Goal: Task Accomplishment & Management: Complete application form

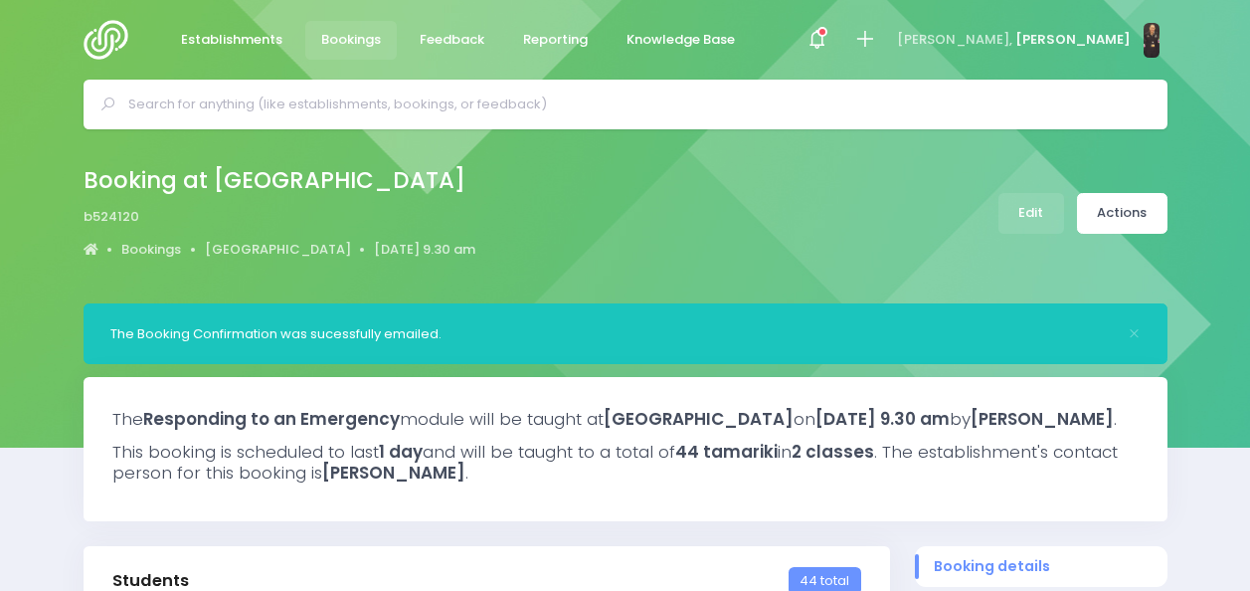
select select "5"
click at [502, 95] on input "text" at bounding box center [633, 104] width 1011 height 30
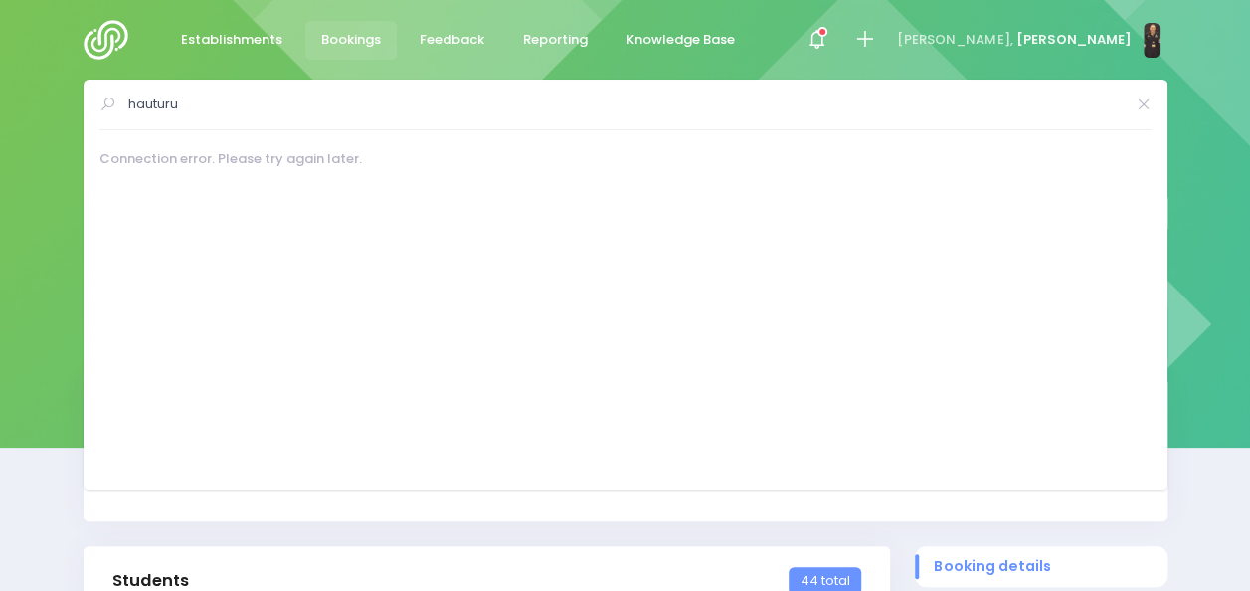
type input "hauturu"
click at [105, 46] on img at bounding box center [112, 40] width 57 height 40
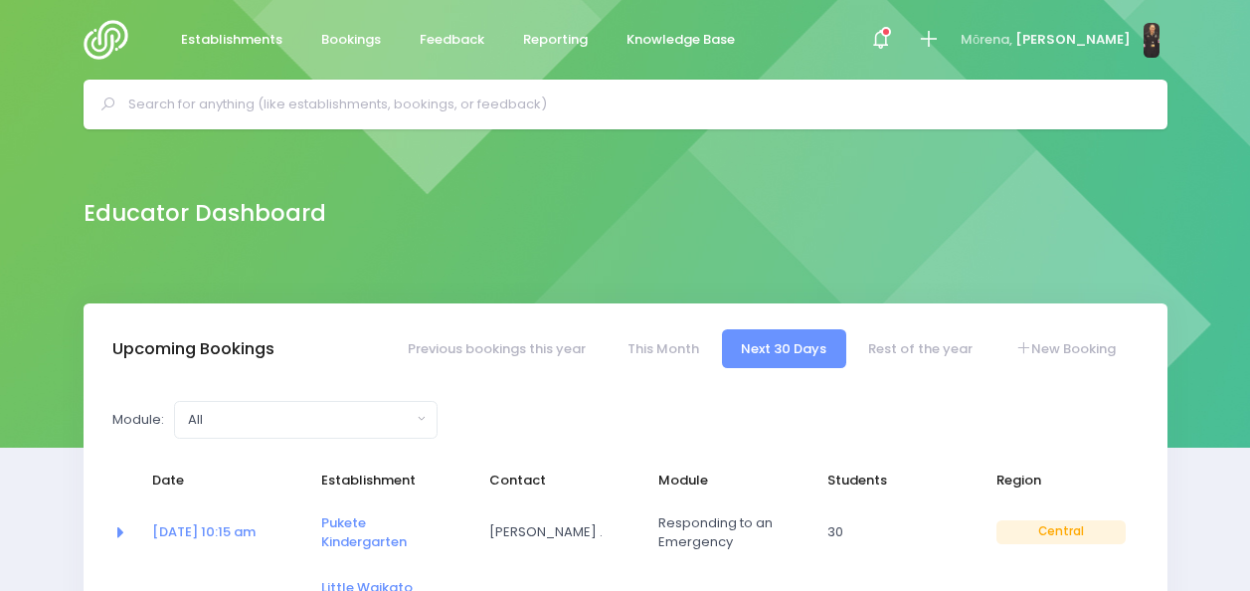
select select "5"
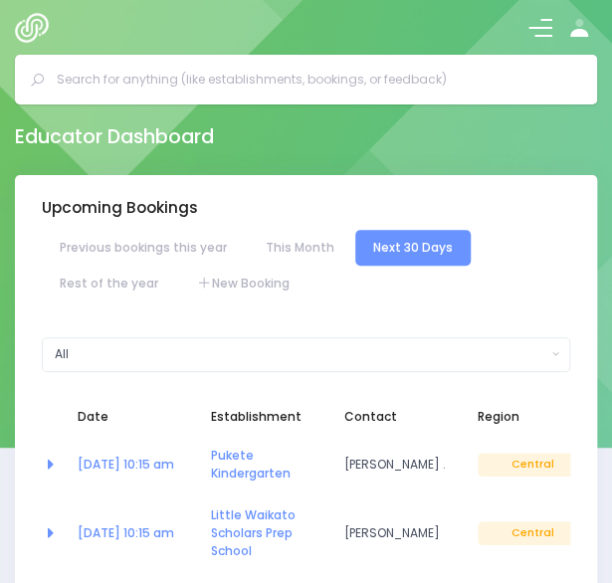
click at [541, 21] on button at bounding box center [540, 28] width 24 height 24
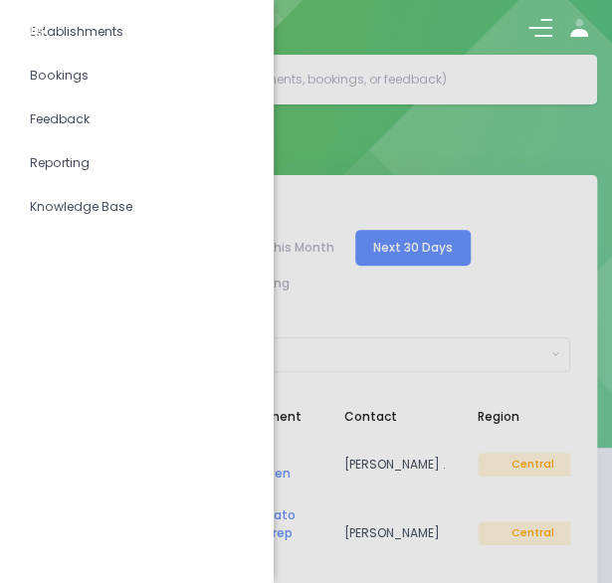
click at [446, 311] on div at bounding box center [306, 291] width 612 height 583
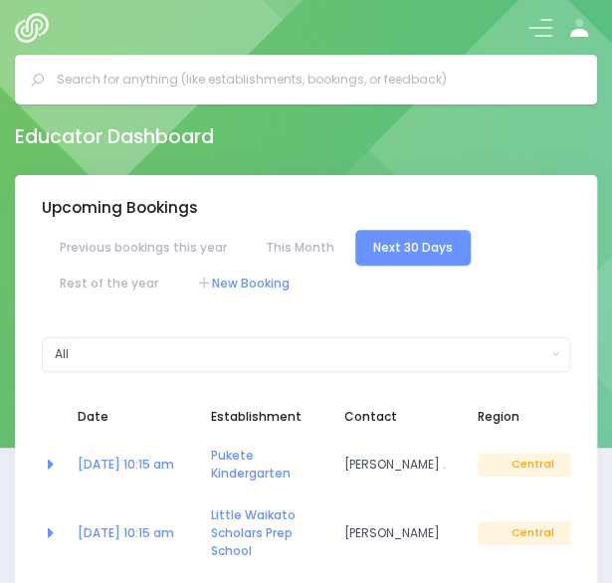
click at [261, 278] on link "New Booking" at bounding box center [243, 283] width 128 height 36
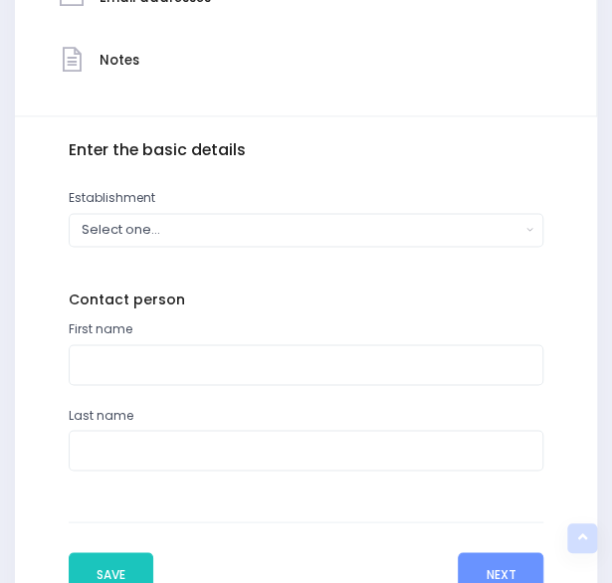
scroll to position [585, 0]
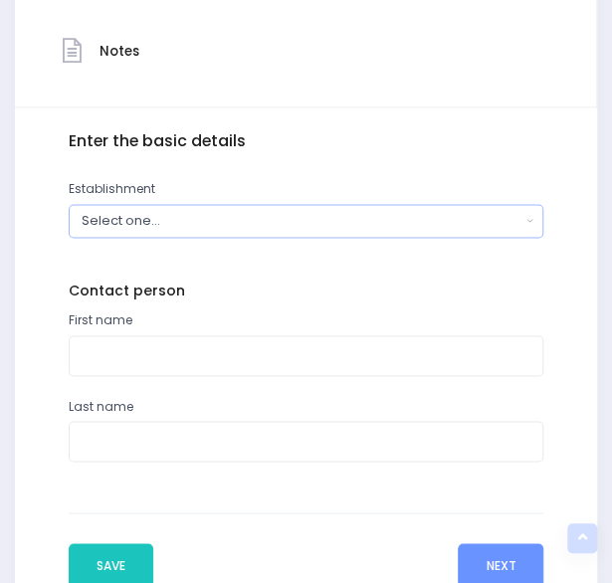
click at [225, 220] on div "Select one..." at bounding box center [301, 220] width 439 height 19
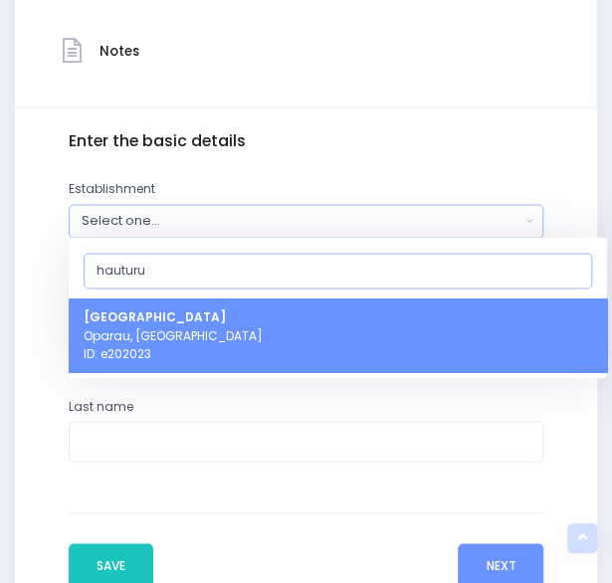
type input "hauturu"
click at [187, 318] on span "Hauturu School Oparau, Central Region ID: e202023" at bounding box center [173, 335] width 179 height 54
select select "202023"
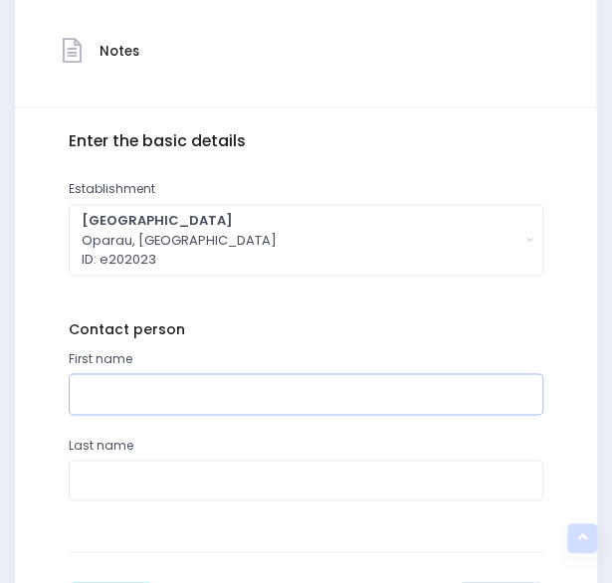
click at [143, 391] on input "text" at bounding box center [306, 393] width 475 height 41
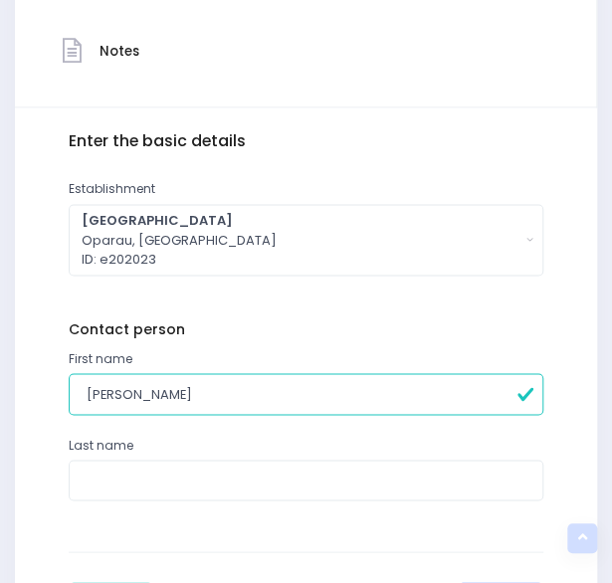
type input "Andrea"
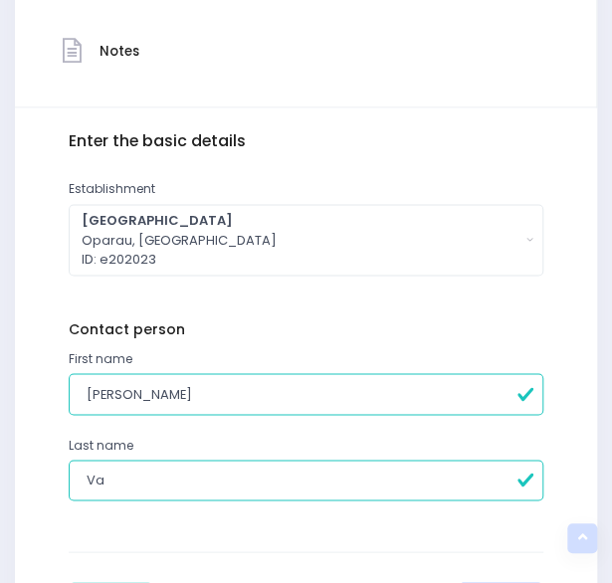
type input "V"
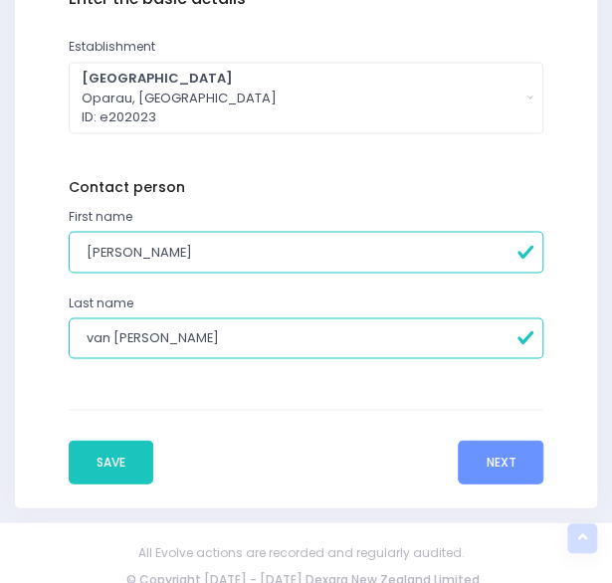
scroll to position [742, 0]
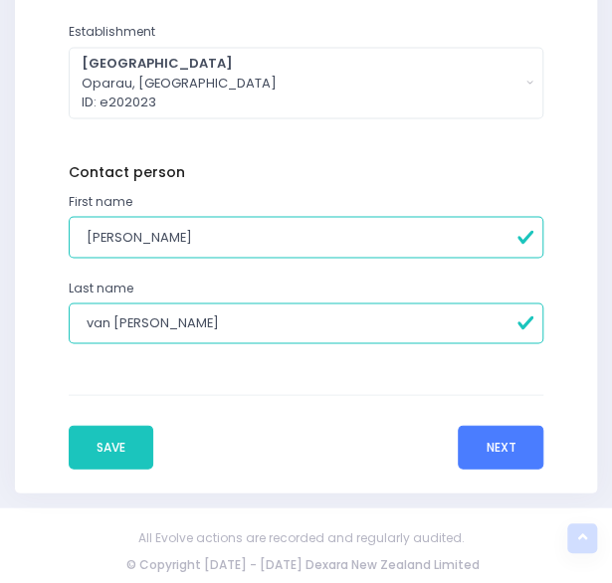
type input "van Tol"
click at [489, 448] on button "Next" at bounding box center [500, 447] width 86 height 44
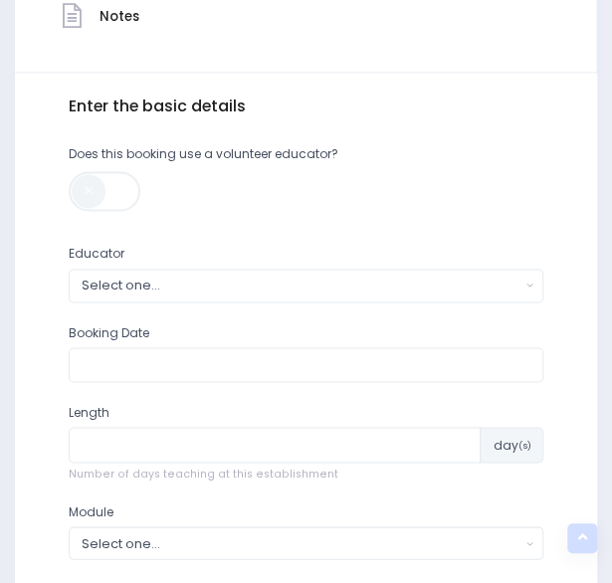
scroll to position [690, 0]
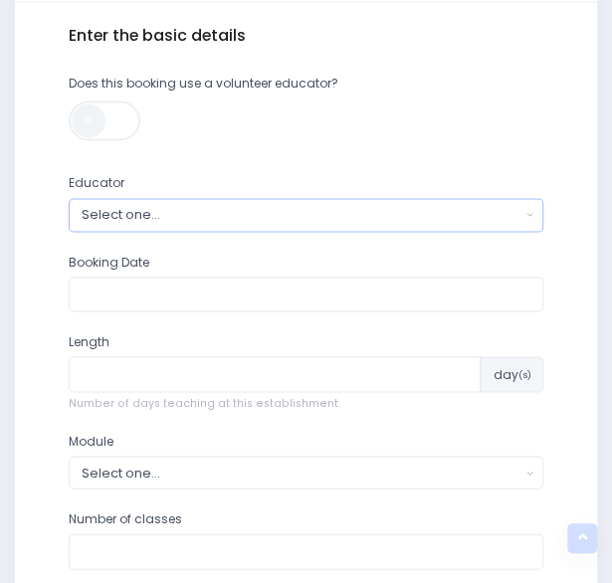
click at [404, 212] on div "Select one..." at bounding box center [301, 214] width 439 height 19
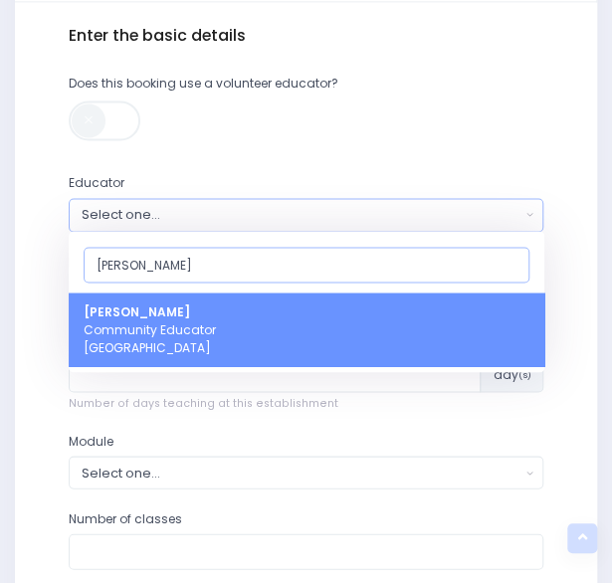
type input "nick"
click at [314, 329] on link "Nickie-Leigh Heta Community Educator Central Region" at bounding box center [306, 329] width 475 height 74
select select "395566"
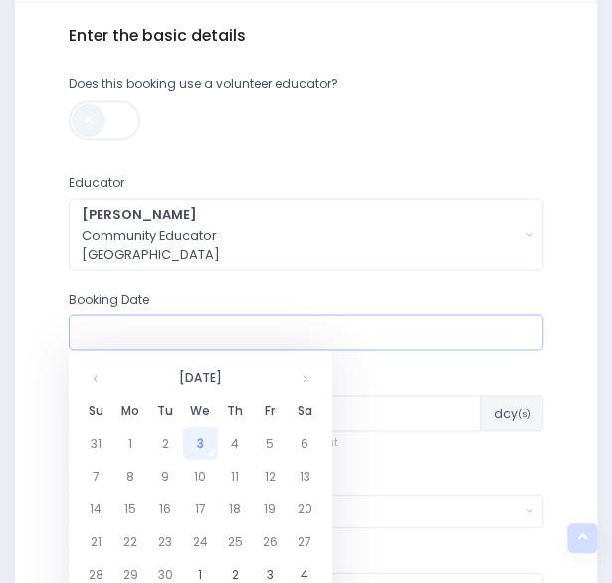
click at [237, 331] on input "text" at bounding box center [306, 332] width 475 height 36
click at [297, 373] on th at bounding box center [304, 376] width 35 height 33
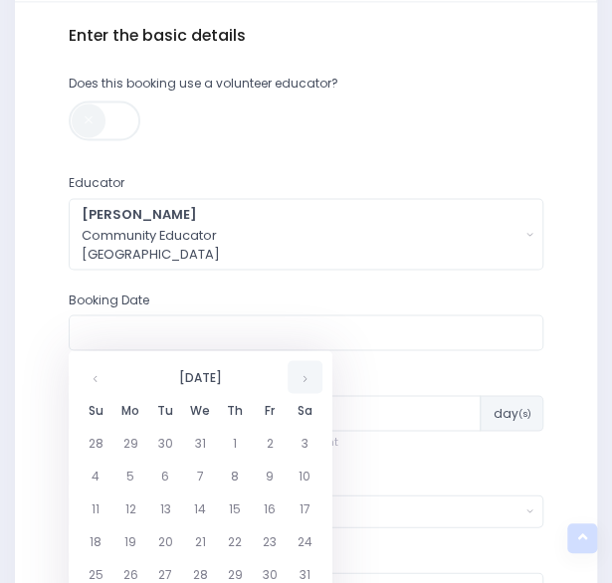
click at [297, 373] on th at bounding box center [304, 376] width 35 height 33
click at [169, 512] on td "10" at bounding box center [165, 507] width 35 height 33
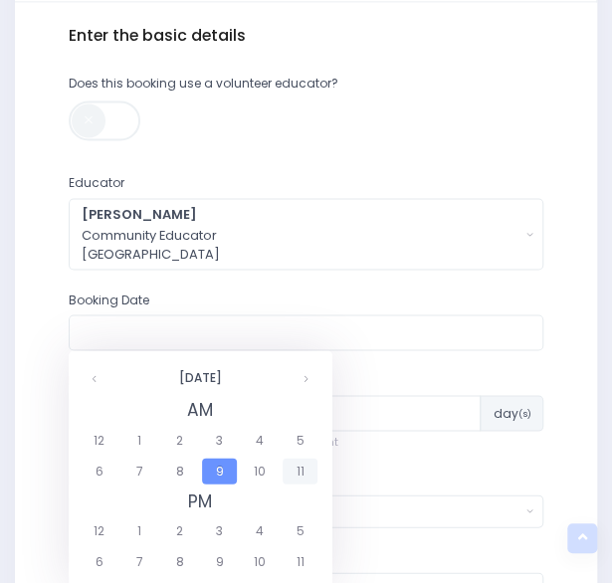
click at [297, 469] on span "11" at bounding box center [299, 470] width 35 height 26
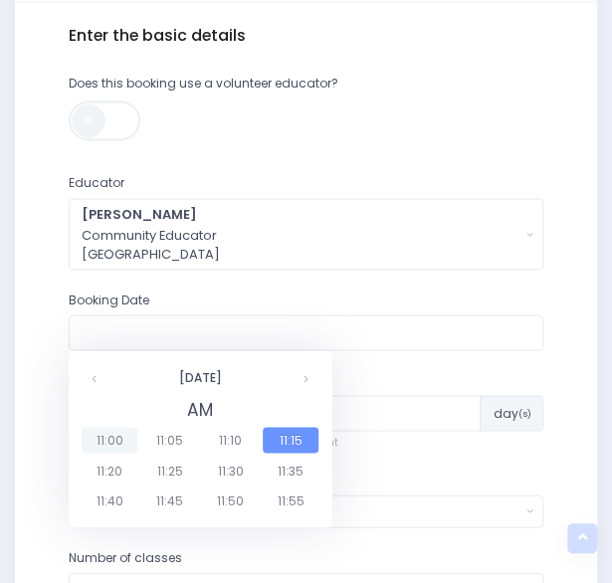
click at [111, 438] on span "11:00" at bounding box center [110, 440] width 56 height 26
type input "10/02/2026 11:00 AM"
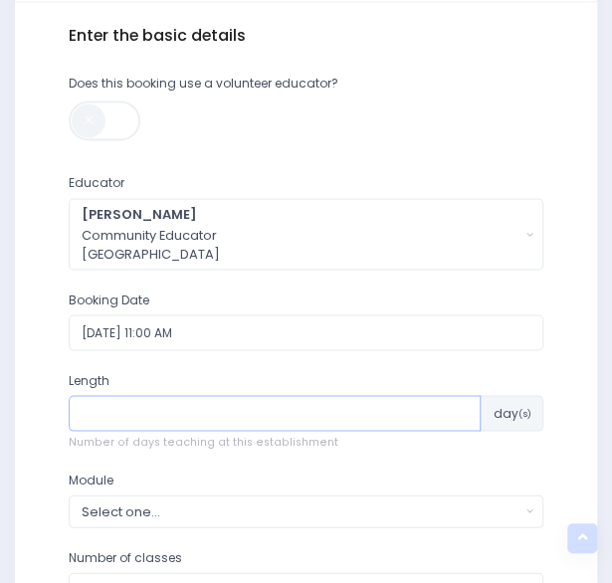
click at [168, 415] on input "number" at bounding box center [275, 413] width 413 height 36
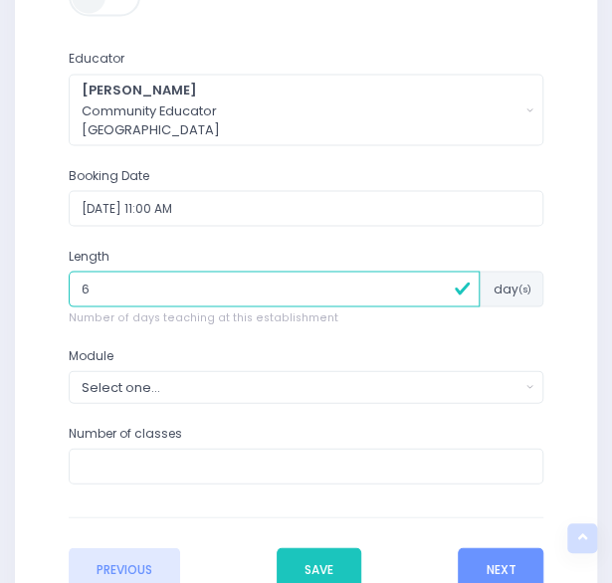
scroll to position [817, 0]
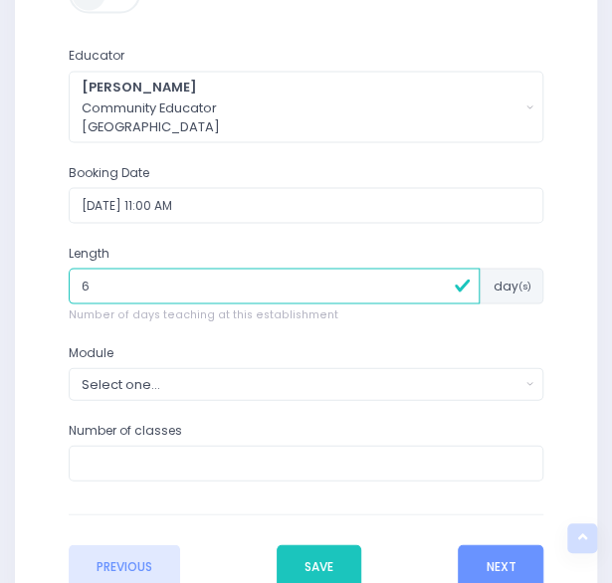
type input "6"
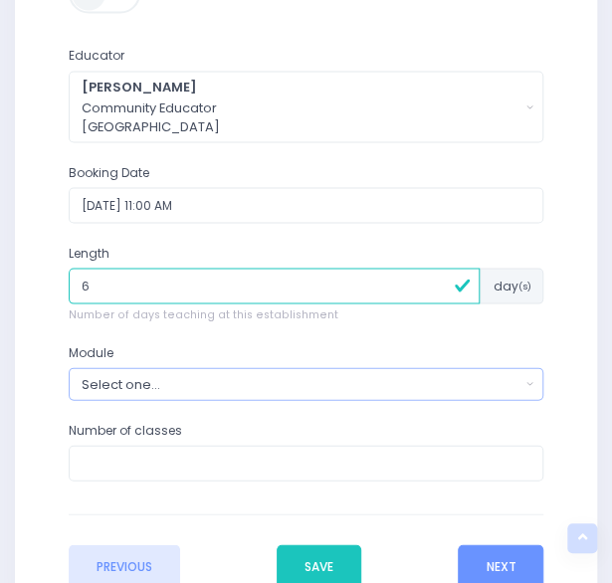
click at [223, 387] on div "Select one..." at bounding box center [301, 383] width 439 height 19
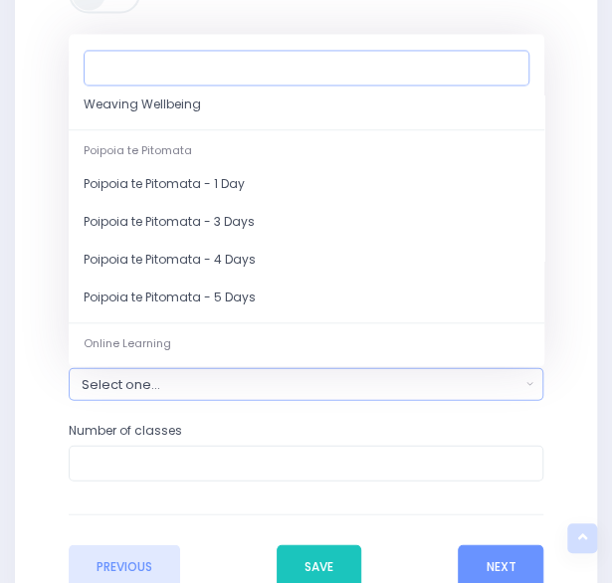
scroll to position [345, 0]
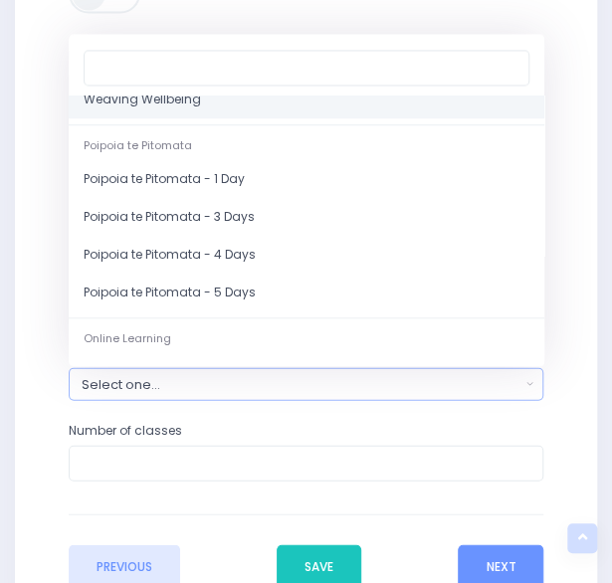
click at [239, 102] on link "Weaving Wellbeing" at bounding box center [306, 100] width 475 height 38
select select "Weaving Wellbeing"
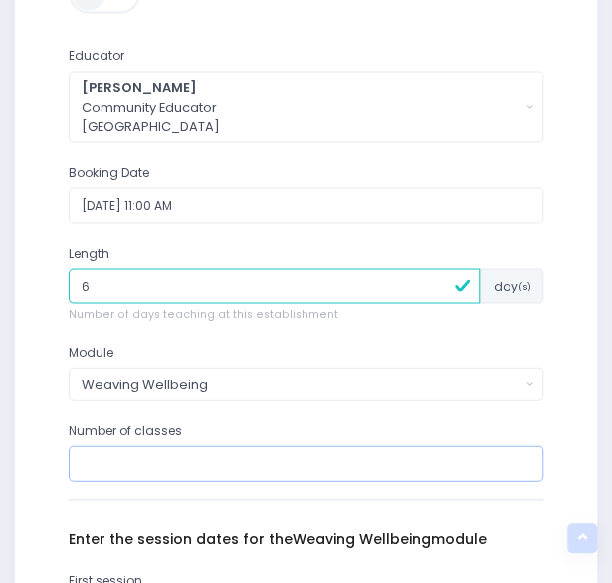
click at [154, 448] on input "number" at bounding box center [306, 462] width 475 height 36
type input "6"
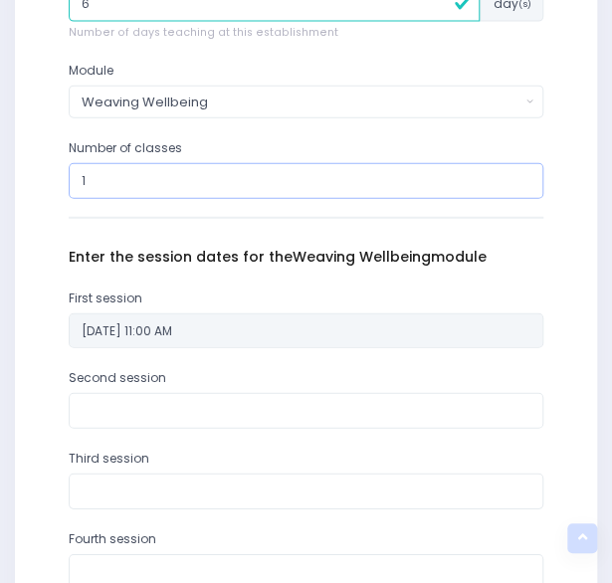
scroll to position [1226, 0]
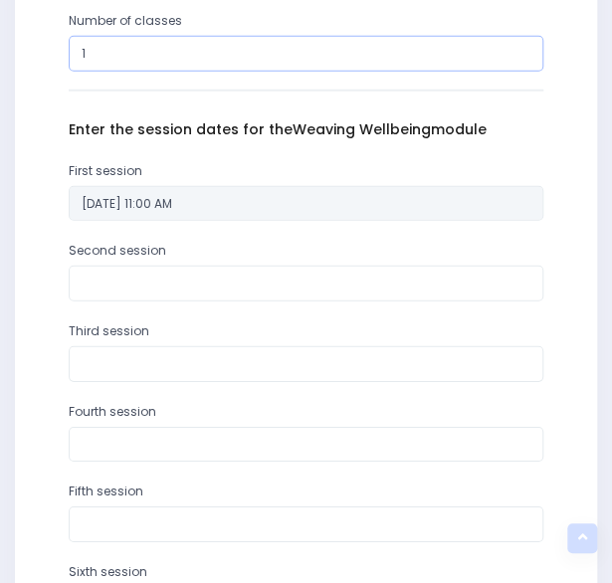
type input "1"
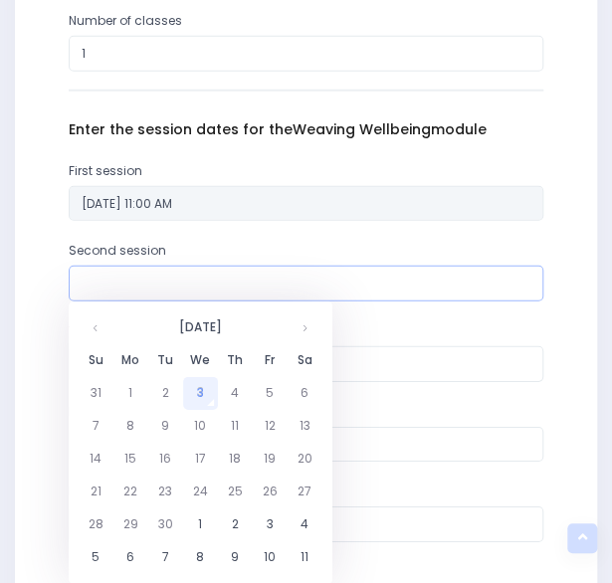
click at [303, 287] on input "text" at bounding box center [306, 283] width 475 height 36
click at [302, 329] on th at bounding box center [304, 327] width 35 height 33
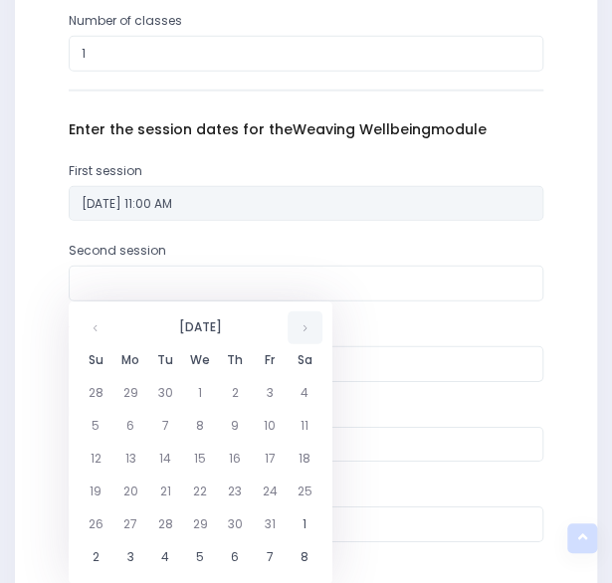
click at [302, 329] on th at bounding box center [304, 327] width 35 height 33
click at [159, 491] on td "17" at bounding box center [165, 491] width 35 height 33
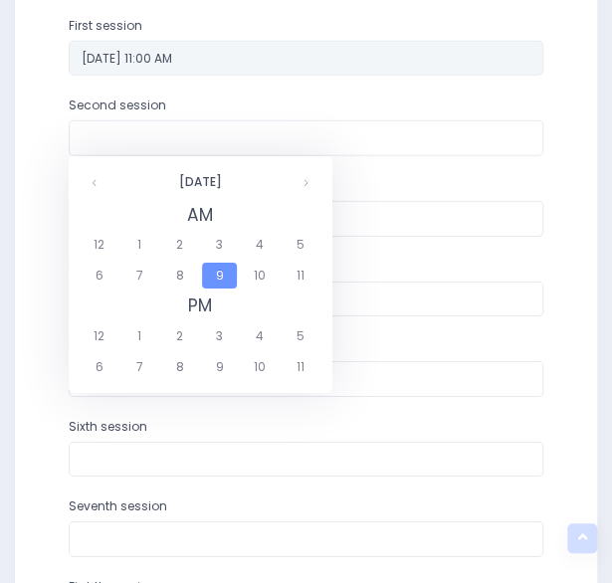
scroll to position [1232, 0]
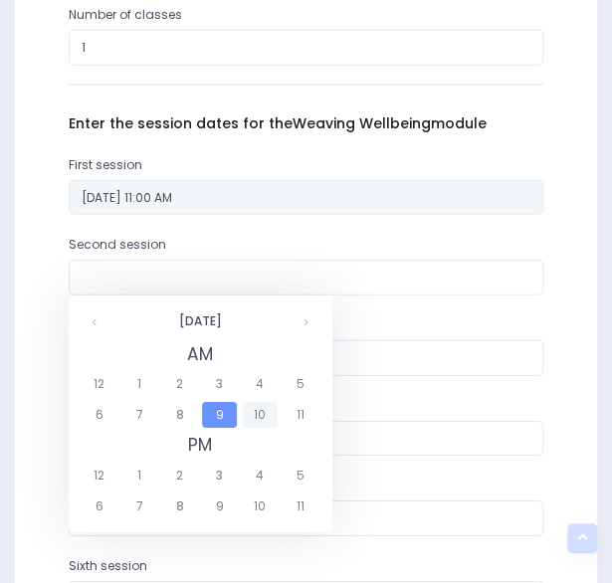
click at [255, 415] on span "10" at bounding box center [259, 415] width 35 height 26
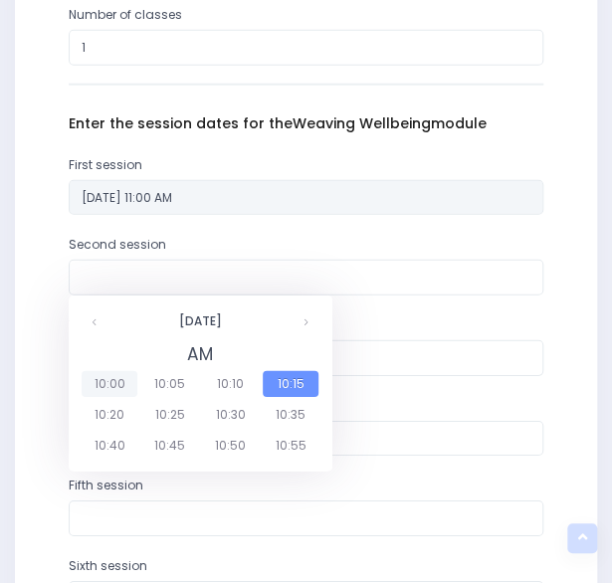
click at [119, 387] on span "10:00" at bounding box center [110, 384] width 56 height 26
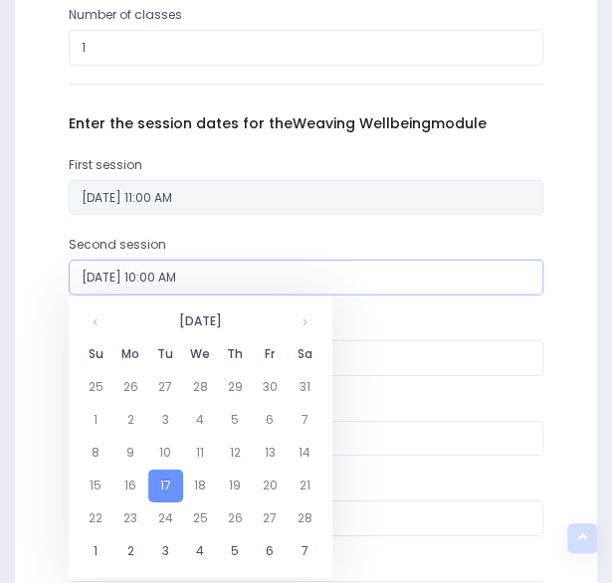
click at [236, 283] on input "17/02/2026 10:00 AM" at bounding box center [306, 278] width 475 height 36
click at [167, 482] on td "17" at bounding box center [165, 485] width 35 height 33
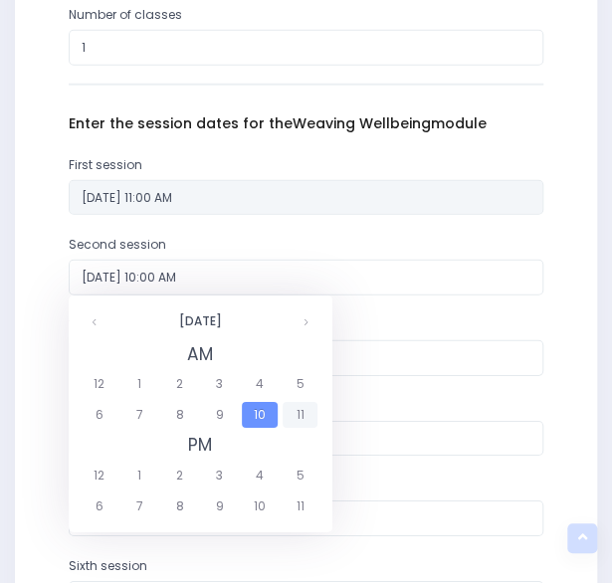
click at [290, 412] on span "11" at bounding box center [299, 415] width 35 height 26
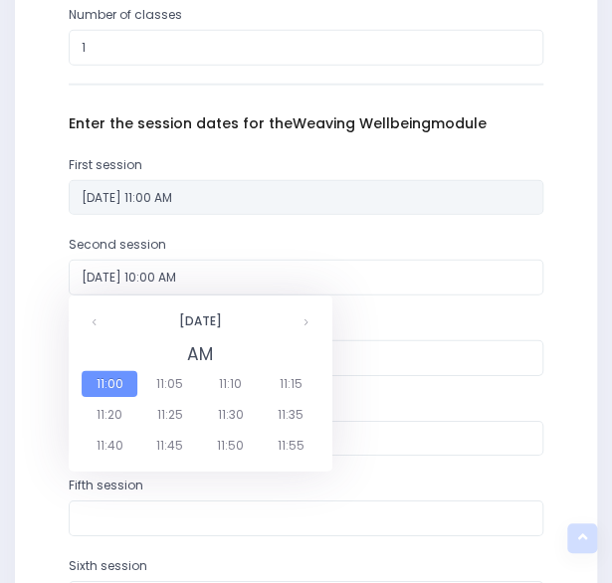
click at [129, 383] on span "11:00" at bounding box center [110, 384] width 56 height 26
type input "17/02/2026 11:00 AM"
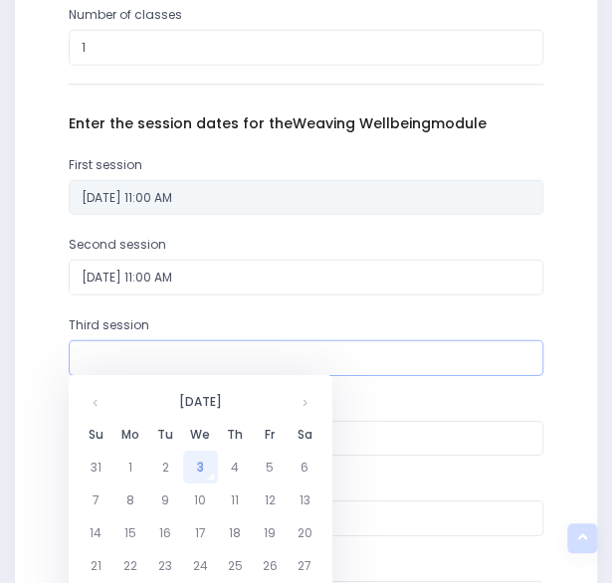
click at [259, 355] on input "text" at bounding box center [306, 358] width 475 height 36
click at [314, 404] on th at bounding box center [304, 401] width 35 height 33
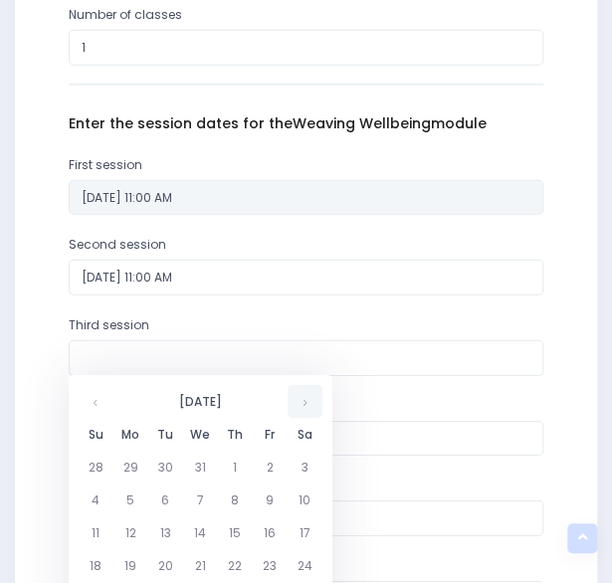
click at [314, 404] on th at bounding box center [304, 401] width 35 height 33
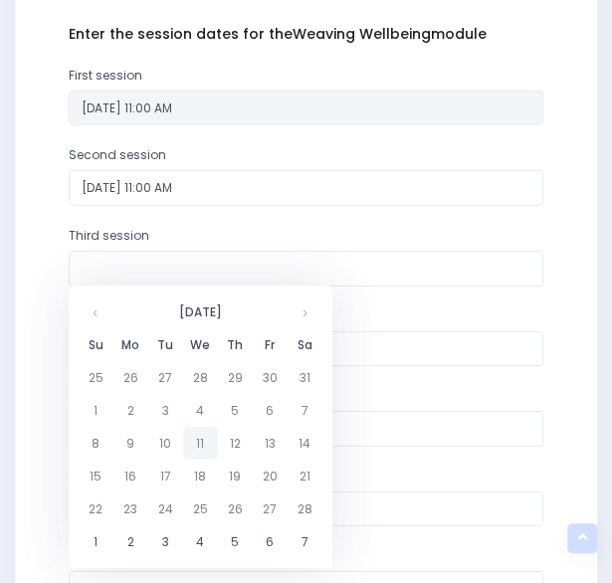
scroll to position [1322, 0]
click at [163, 508] on td "24" at bounding box center [165, 507] width 35 height 33
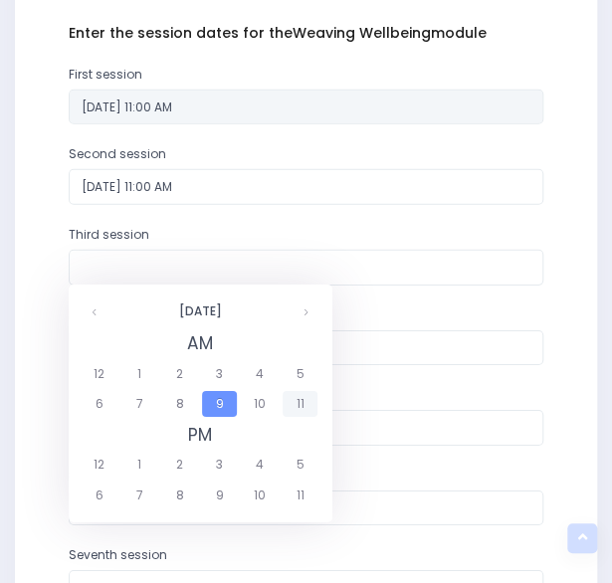
click at [294, 403] on span "11" at bounding box center [299, 404] width 35 height 26
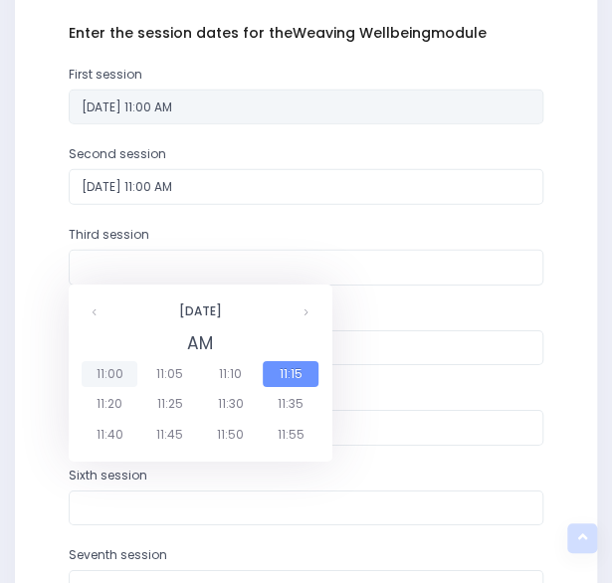
click at [116, 371] on span "11:00" at bounding box center [110, 374] width 56 height 26
type input "24/02/2026 11:00 AM"
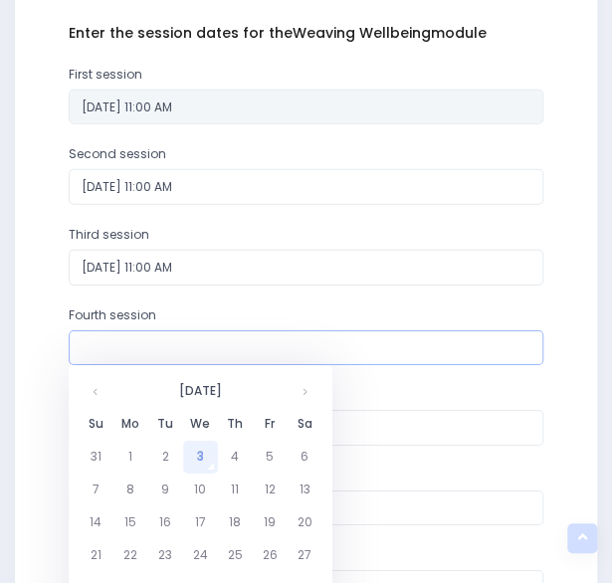
click at [183, 339] on input "text" at bounding box center [306, 348] width 475 height 36
click at [308, 407] on th at bounding box center [304, 391] width 35 height 33
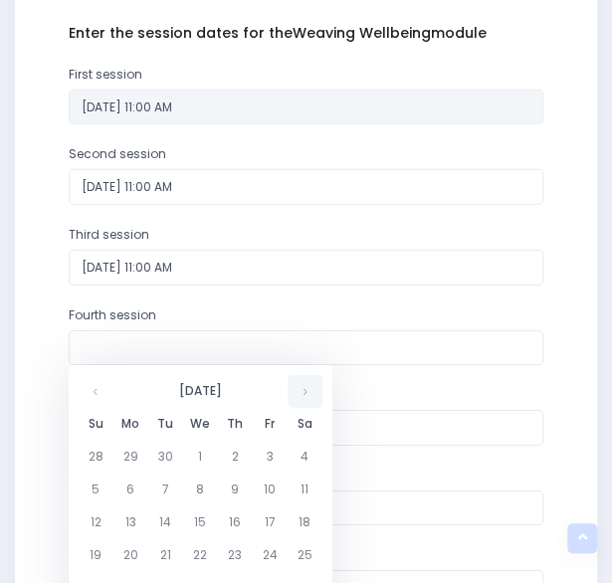
click at [308, 407] on th at bounding box center [304, 391] width 35 height 33
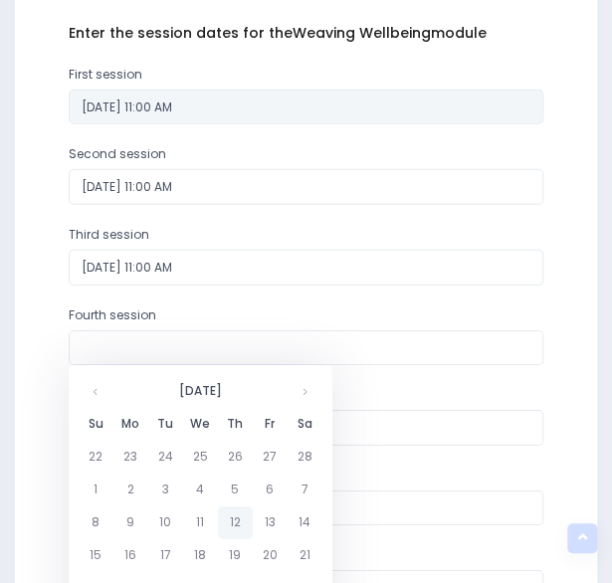
click at [232, 520] on td "12" at bounding box center [235, 522] width 35 height 33
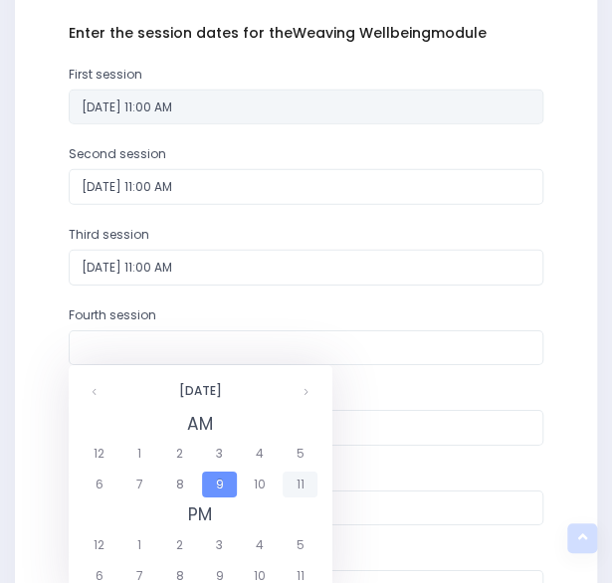
click at [294, 481] on span "11" at bounding box center [299, 484] width 35 height 26
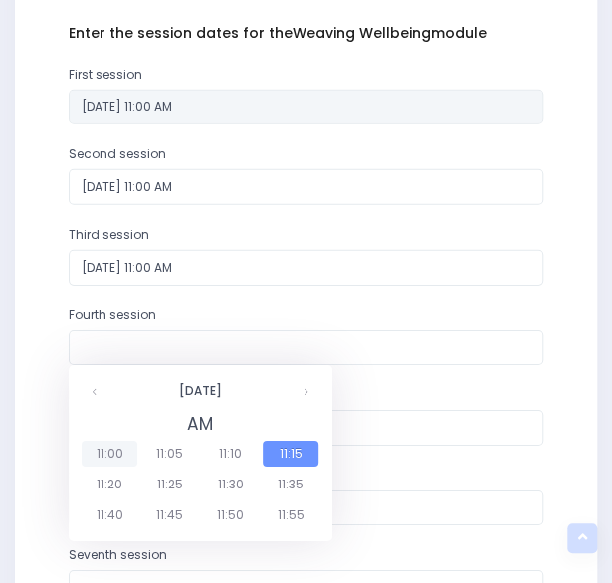
click at [115, 448] on span "11:00" at bounding box center [110, 453] width 56 height 26
type input "12/03/2026 11:00 AM"
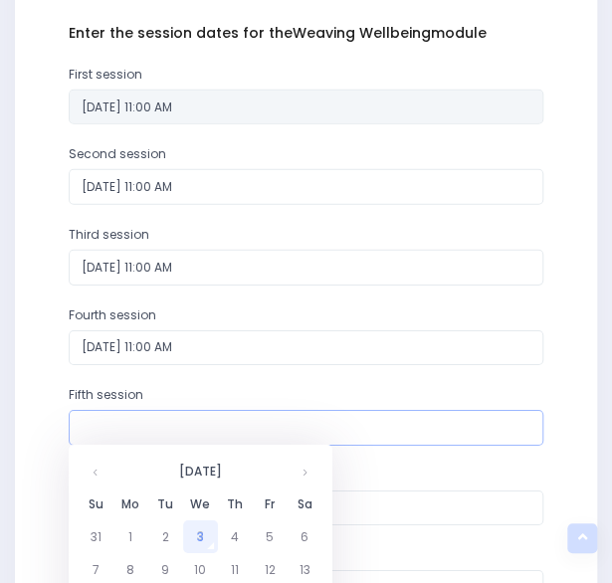
click at [199, 429] on input "text" at bounding box center [306, 428] width 475 height 36
click at [306, 476] on th at bounding box center [304, 470] width 35 height 33
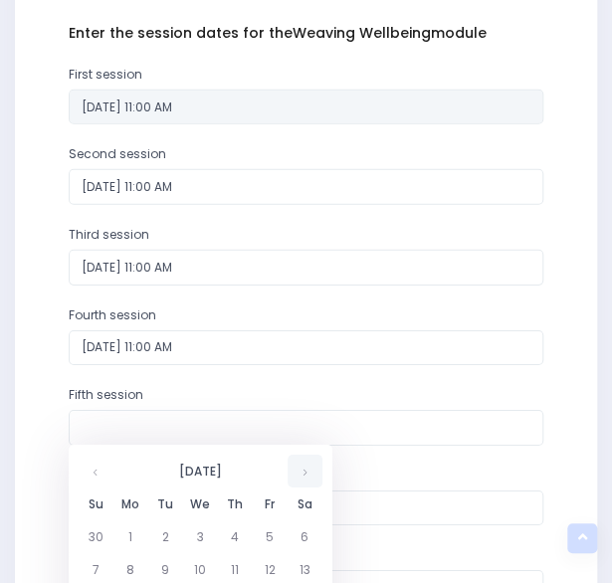
click at [306, 476] on th at bounding box center [304, 470] width 35 height 33
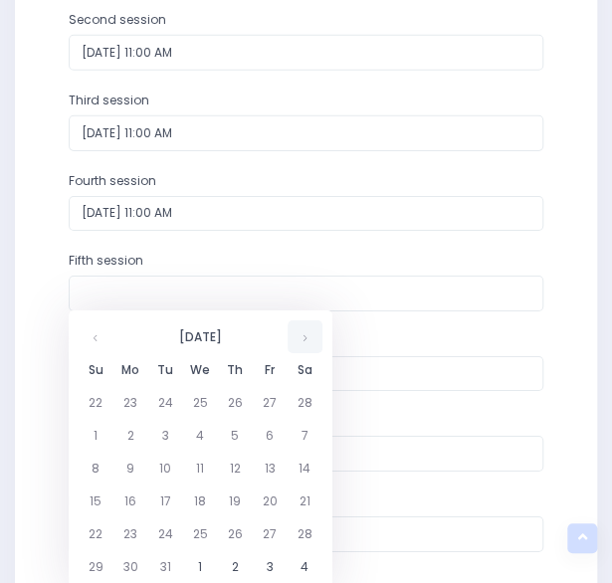
scroll to position [1460, 0]
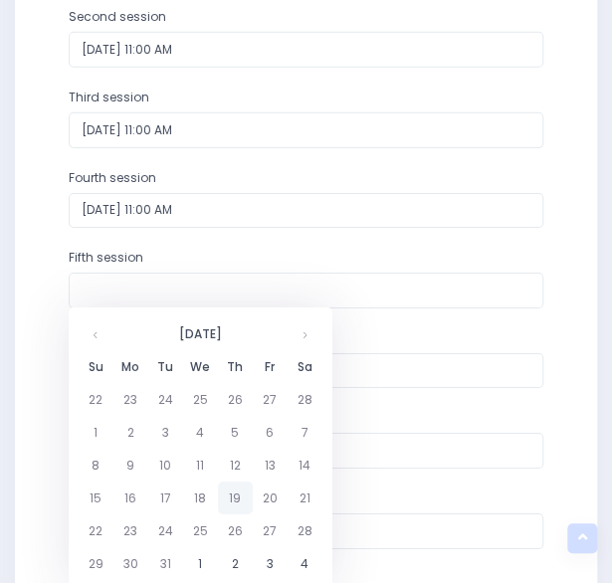
click at [230, 495] on td "19" at bounding box center [235, 497] width 35 height 33
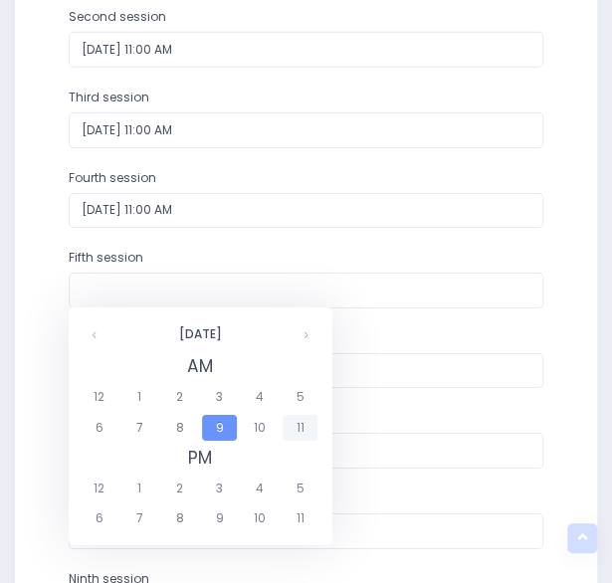
click at [296, 429] on span "11" at bounding box center [299, 428] width 35 height 26
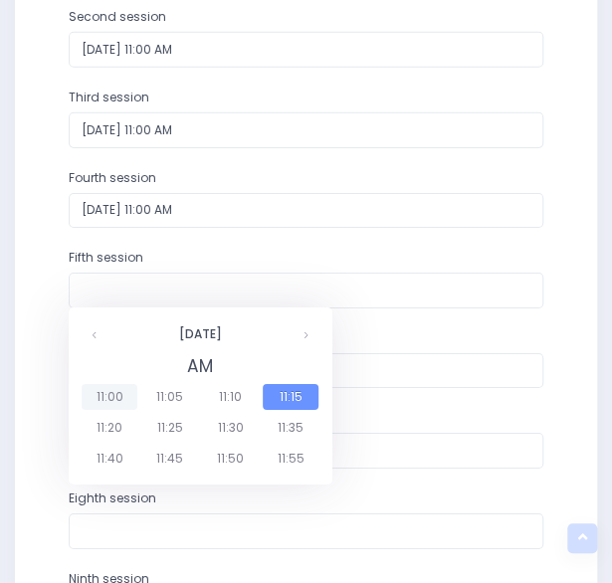
click at [113, 390] on span "11:00" at bounding box center [110, 397] width 56 height 26
type input "19/03/2026 11:00 AM"
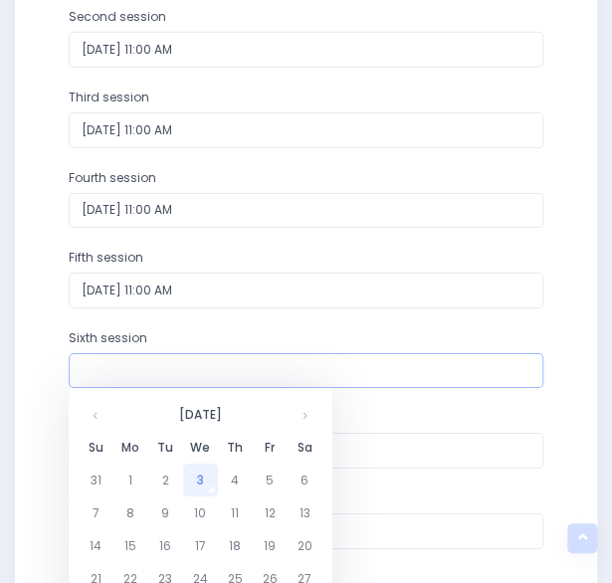
click at [193, 369] on input "text" at bounding box center [306, 371] width 475 height 36
click at [306, 423] on th at bounding box center [304, 414] width 35 height 33
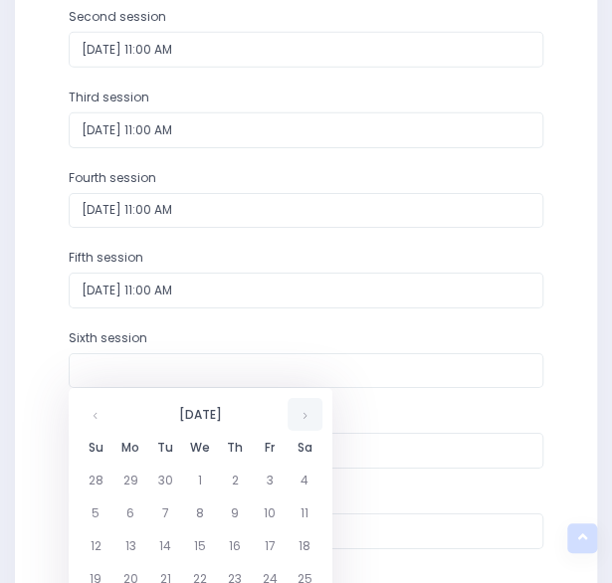
click at [306, 423] on th at bounding box center [304, 414] width 35 height 33
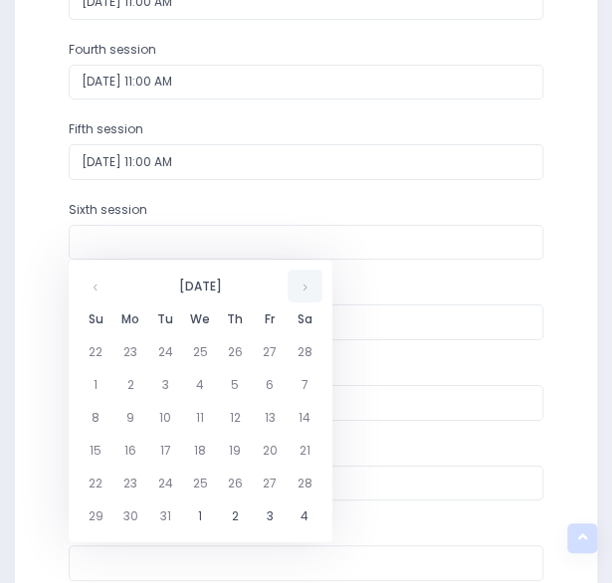
scroll to position [1596, 0]
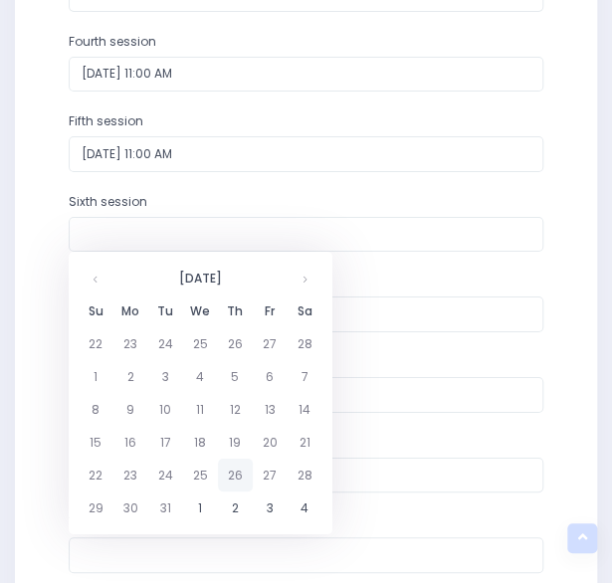
click at [243, 474] on td "26" at bounding box center [235, 474] width 35 height 33
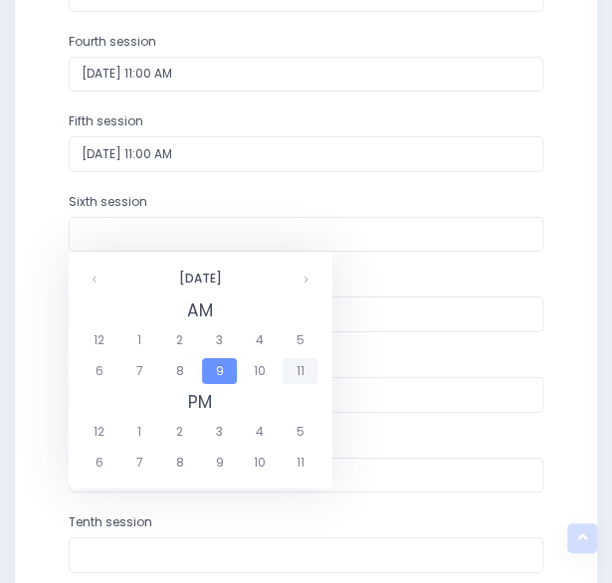
click at [294, 371] on span "11" at bounding box center [299, 371] width 35 height 26
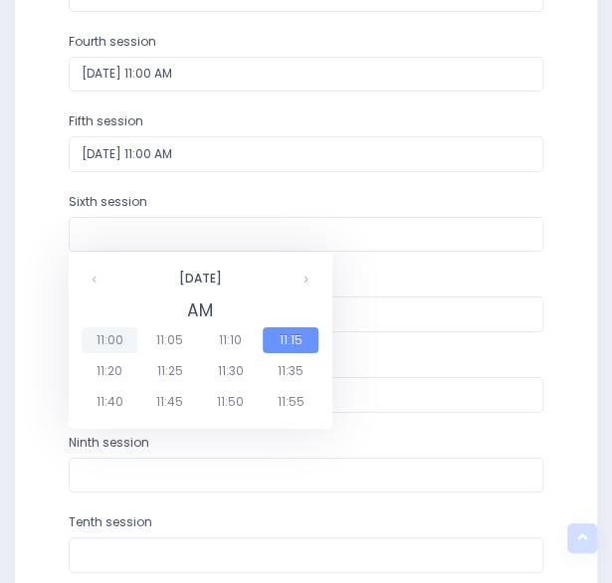
click at [108, 335] on span "11:00" at bounding box center [110, 340] width 56 height 26
type input "26/03/2026 11:00 AM"
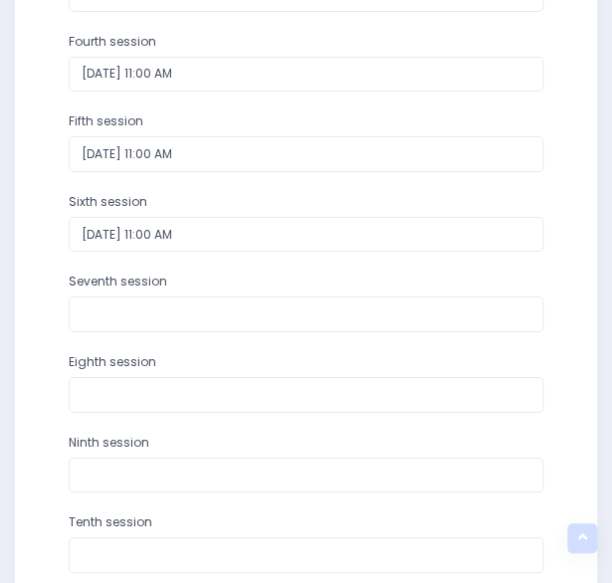
scroll to position [1840, 0]
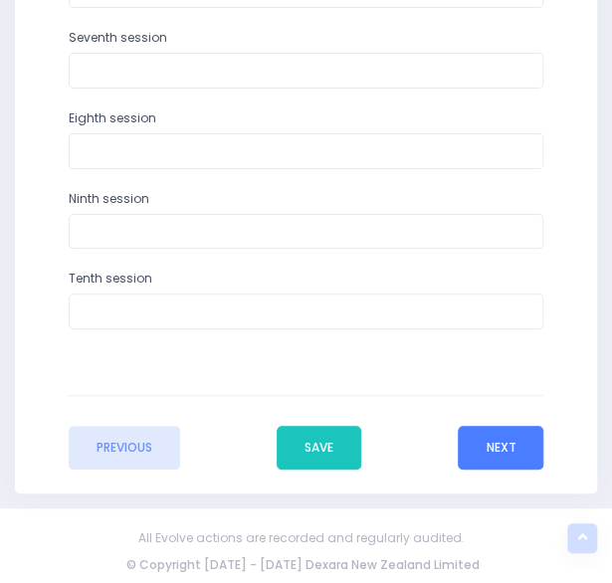
click at [475, 440] on button "Next" at bounding box center [500, 448] width 86 height 44
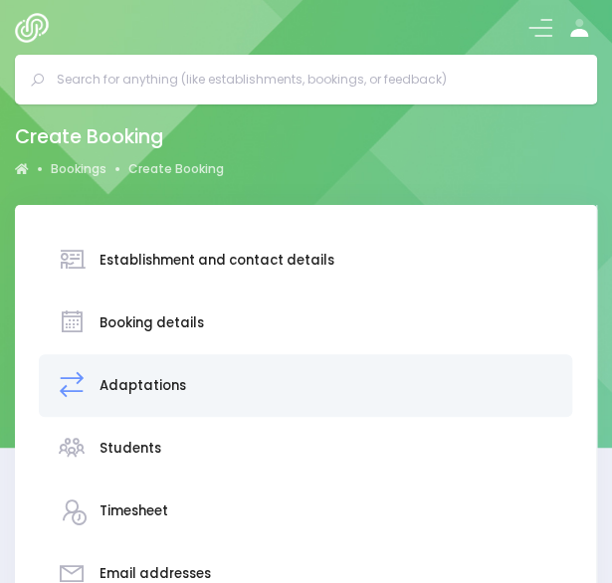
scroll to position [479, 0]
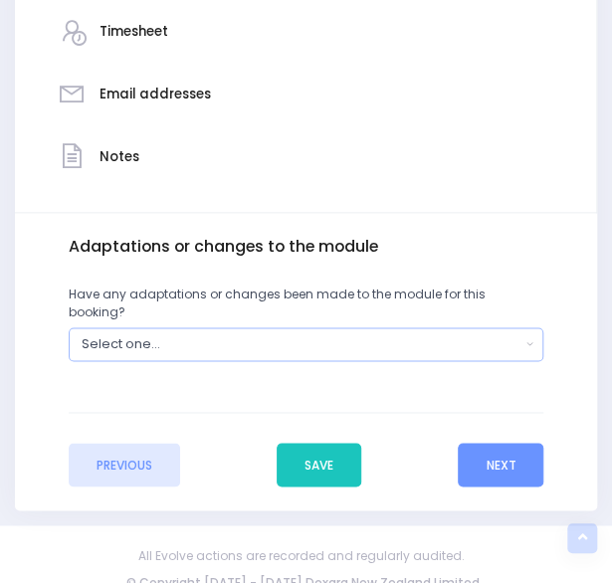
click at [354, 334] on div "Select one..." at bounding box center [301, 343] width 439 height 19
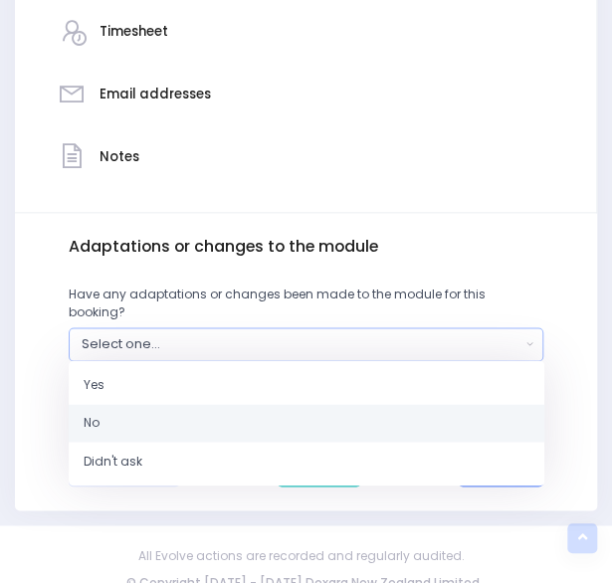
click at [274, 405] on link "No" at bounding box center [306, 423] width 475 height 38
select select "No"
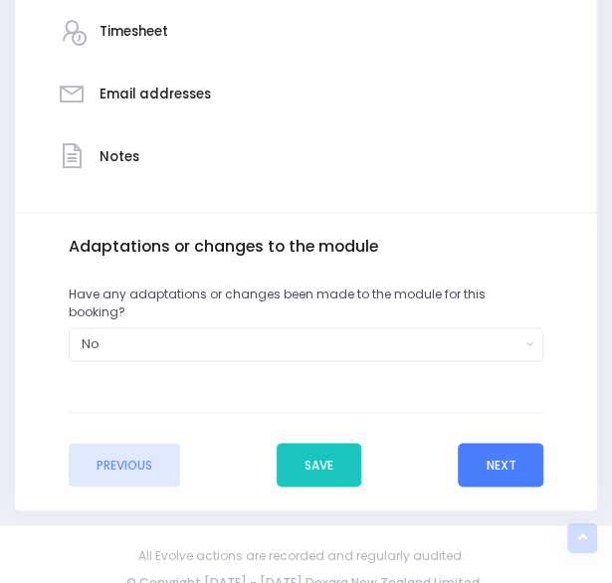
click at [507, 452] on button "Next" at bounding box center [500, 464] width 86 height 44
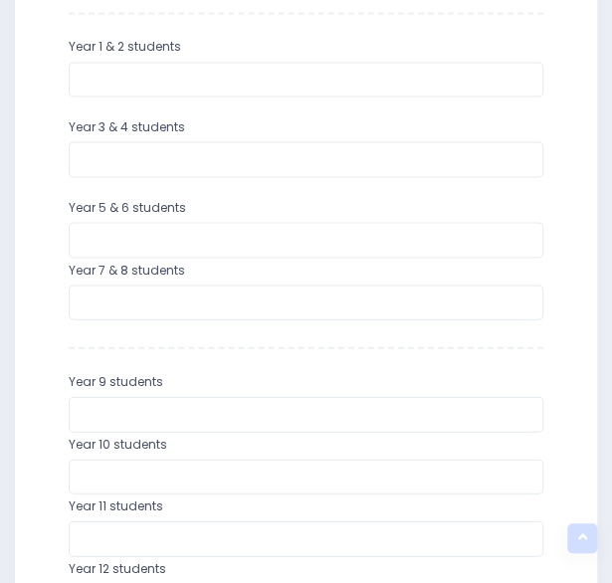
scroll to position [840, 0]
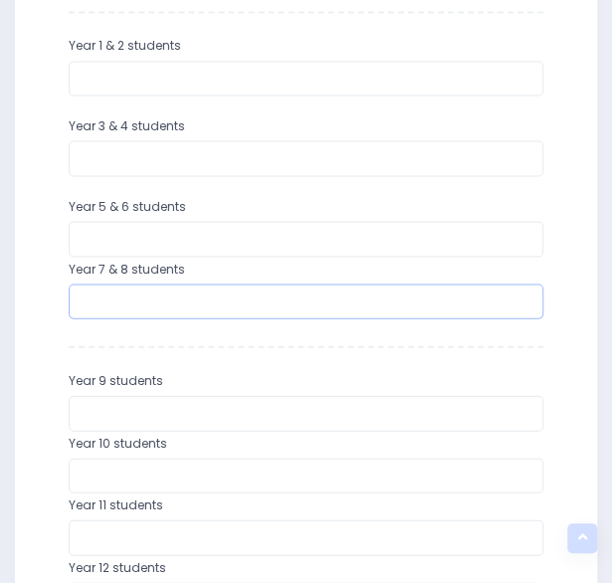
click at [249, 292] on input "number" at bounding box center [306, 301] width 475 height 36
type input "4"
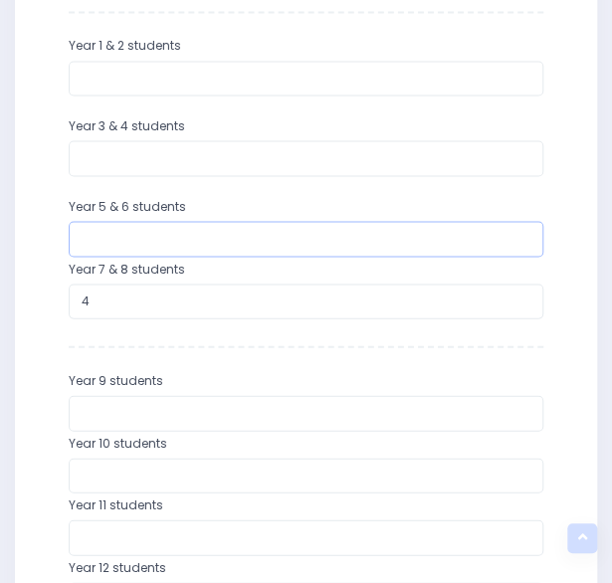
click at [249, 238] on input "number" at bounding box center [306, 239] width 475 height 36
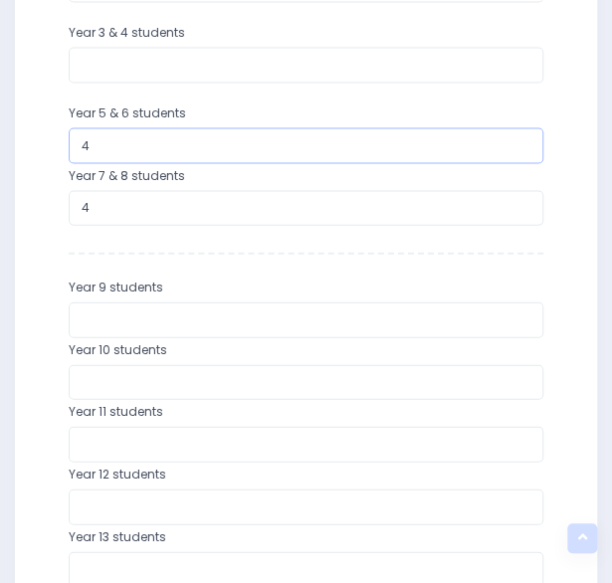
scroll to position [1289, 0]
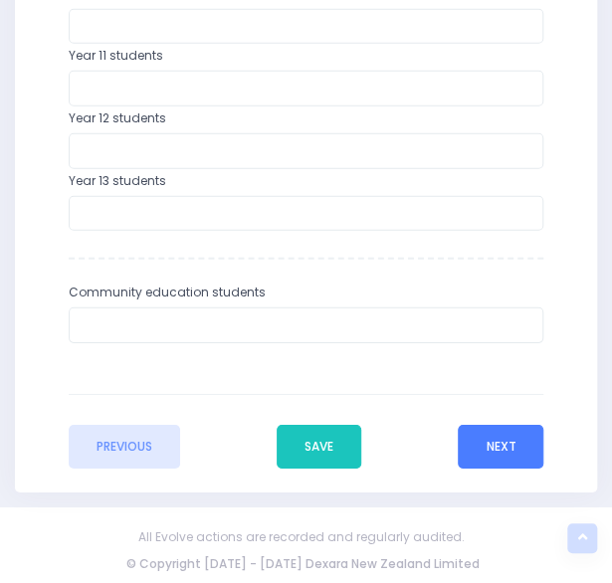
type input "4"
click at [503, 445] on button "Next" at bounding box center [500, 447] width 86 height 44
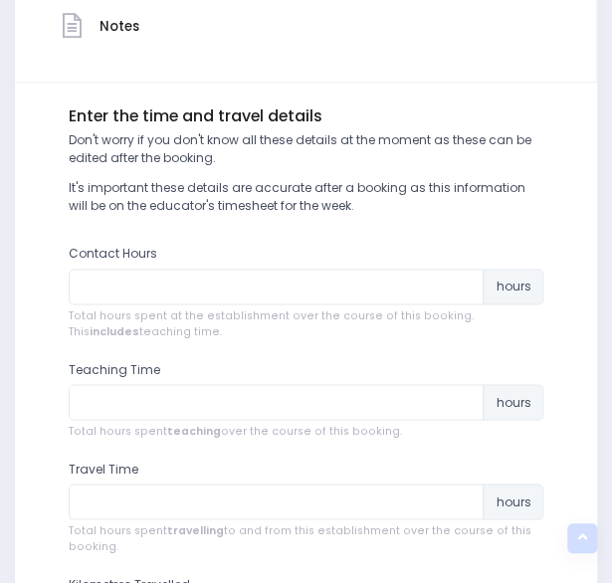
scroll to position [611, 0]
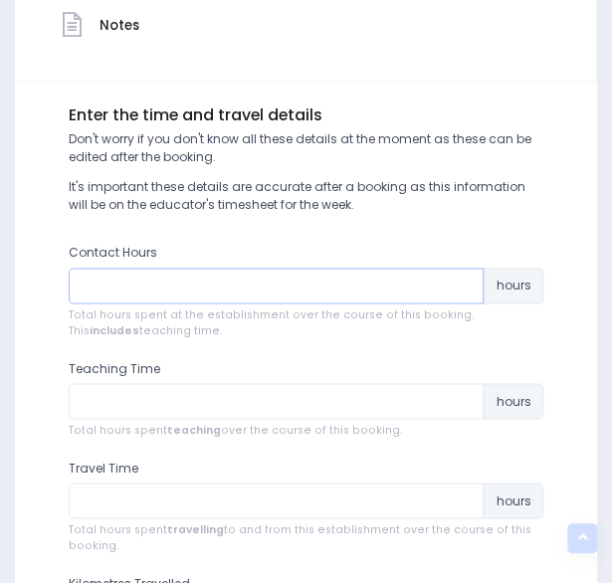
click at [370, 290] on input "number" at bounding box center [277, 285] width 416 height 36
type input "9"
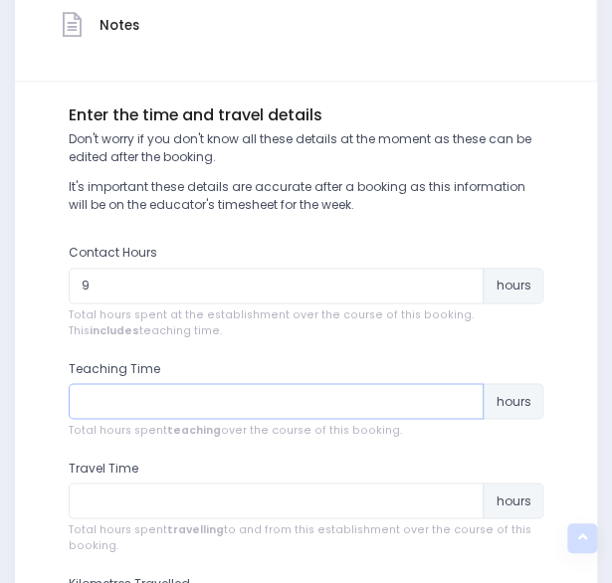
click at [308, 394] on input "number" at bounding box center [277, 401] width 416 height 36
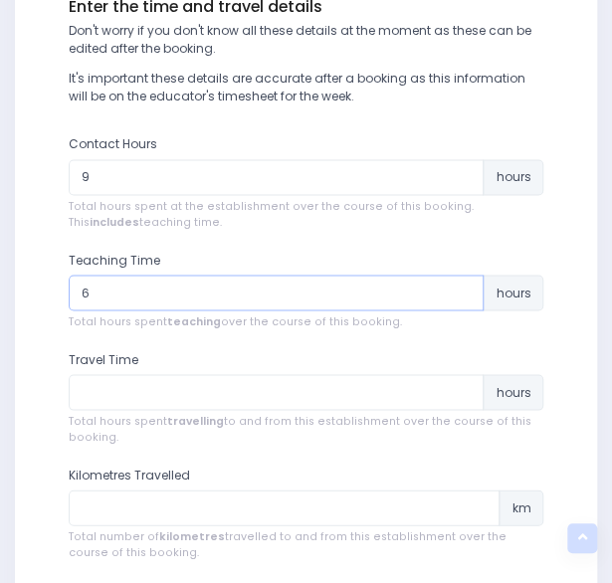
scroll to position [720, 0]
type input "6"
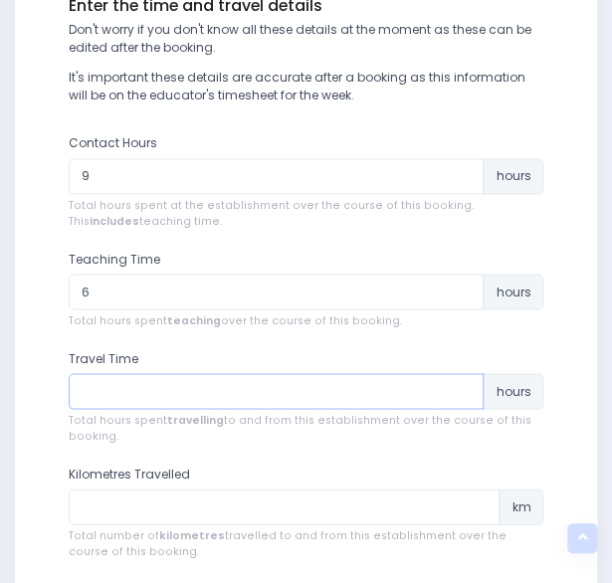
click at [280, 395] on input "number" at bounding box center [277, 391] width 416 height 36
type input "13"
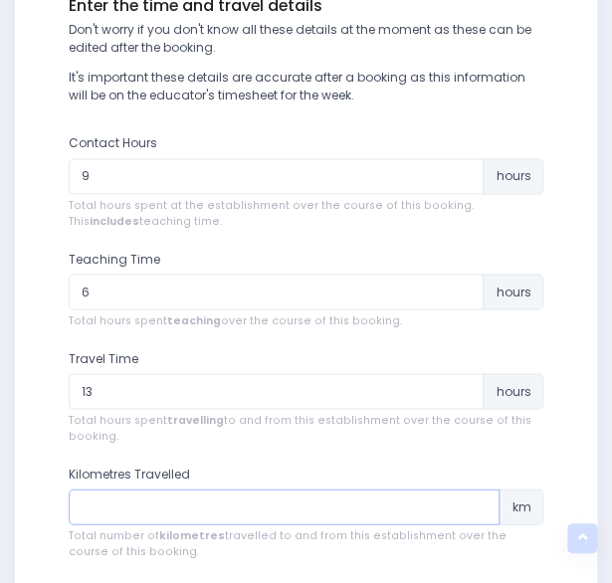
click at [241, 502] on input "number" at bounding box center [285, 506] width 432 height 36
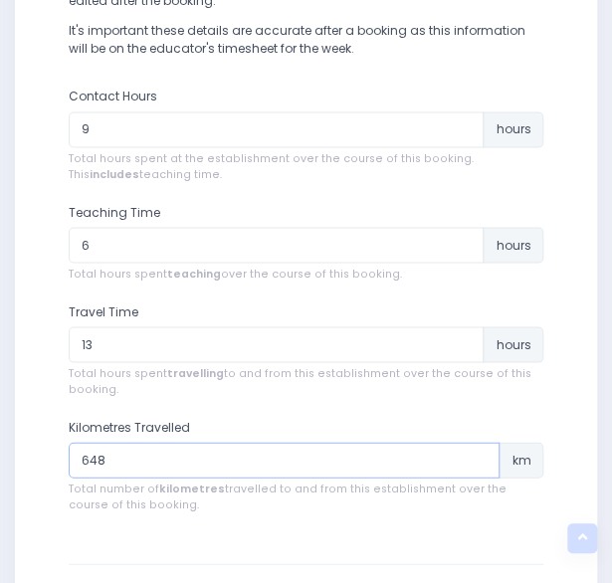
scroll to position [770, 0]
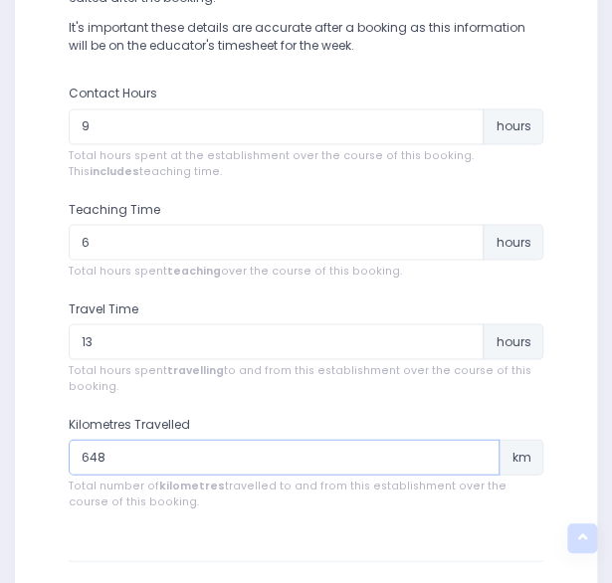
type input "648"
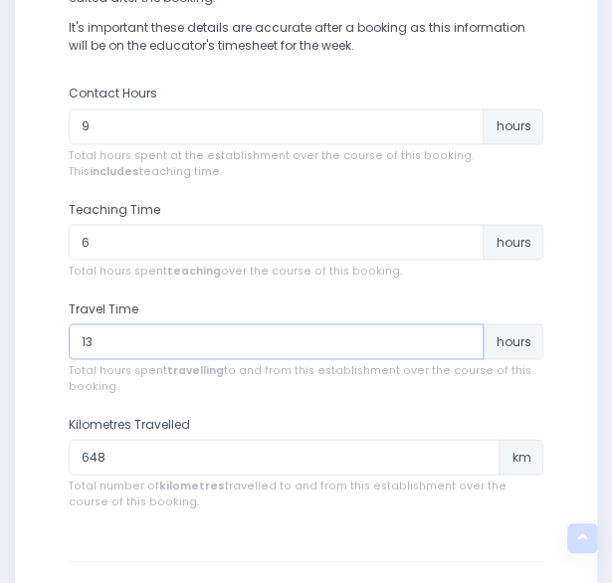
click at [173, 347] on input "13" at bounding box center [277, 341] width 416 height 36
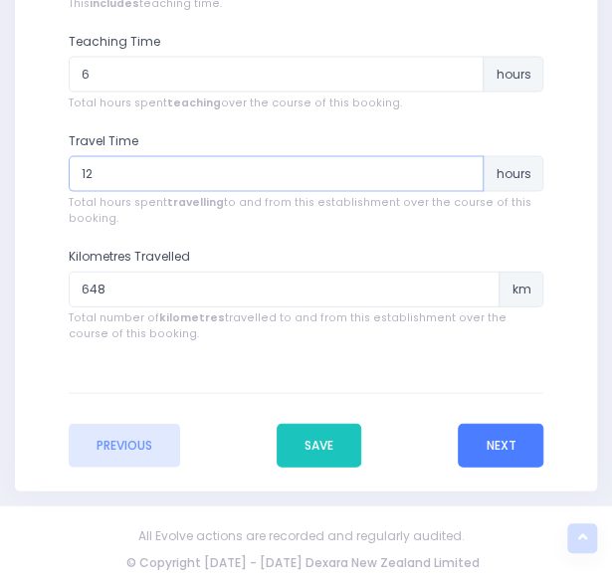
type input "12"
click at [483, 435] on button "Next" at bounding box center [500, 446] width 86 height 44
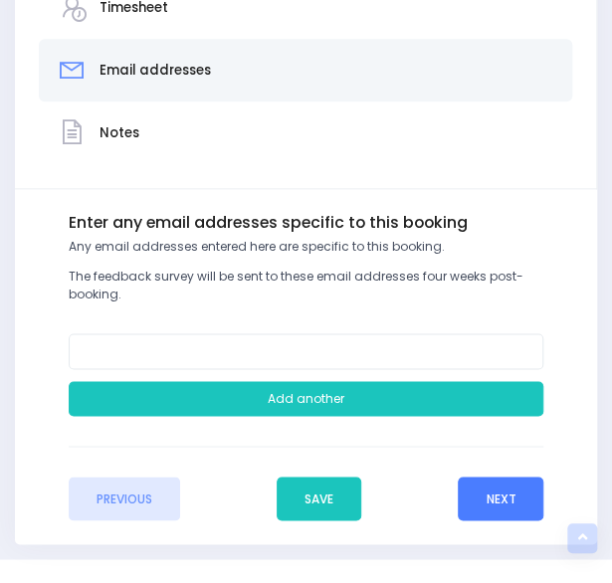
scroll to position [505, 0]
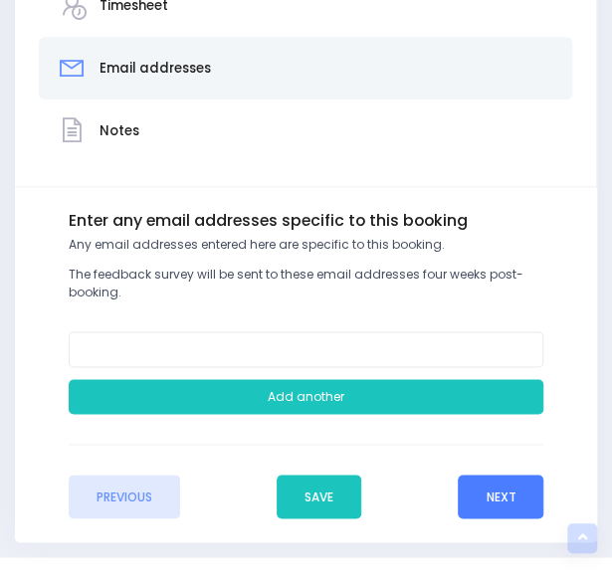
click at [510, 504] on button "Next" at bounding box center [500, 496] width 86 height 44
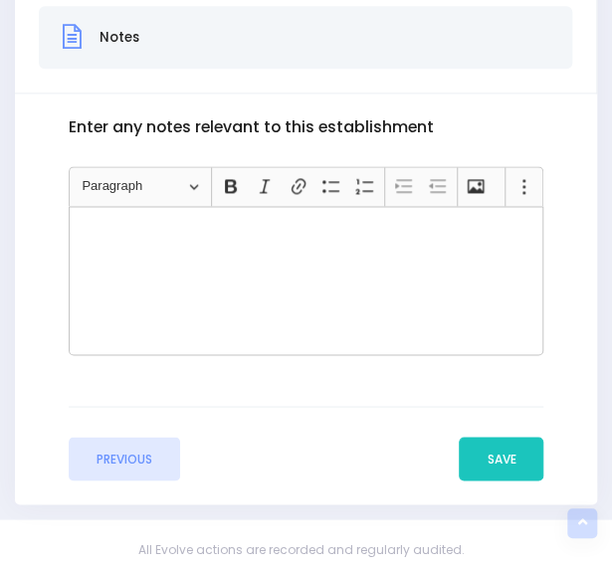
scroll to position [624, 0]
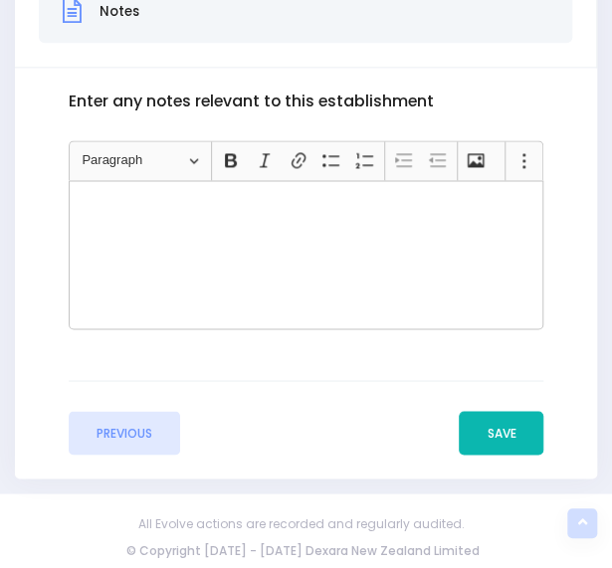
click at [489, 427] on button "Save" at bounding box center [500, 433] width 85 height 44
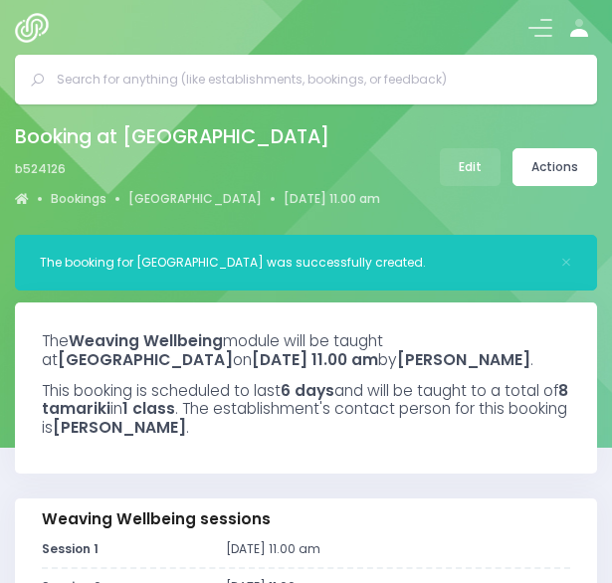
select select "5"
click at [539, 168] on link "Actions" at bounding box center [554, 167] width 85 height 38
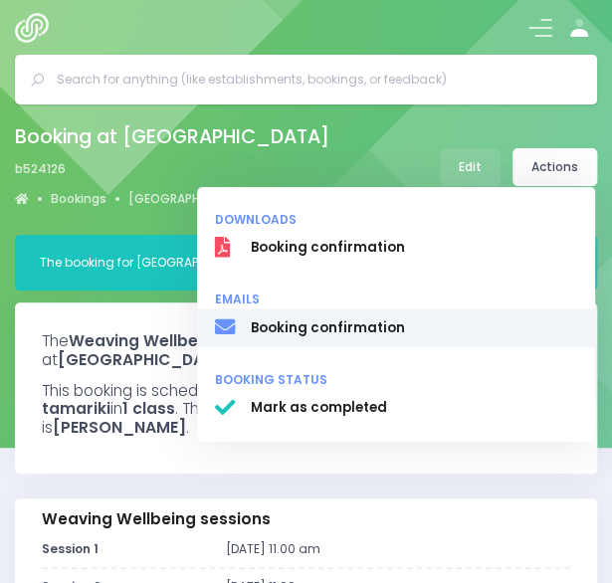
click at [384, 327] on span "Booking confirmation" at bounding box center [414, 328] width 326 height 20
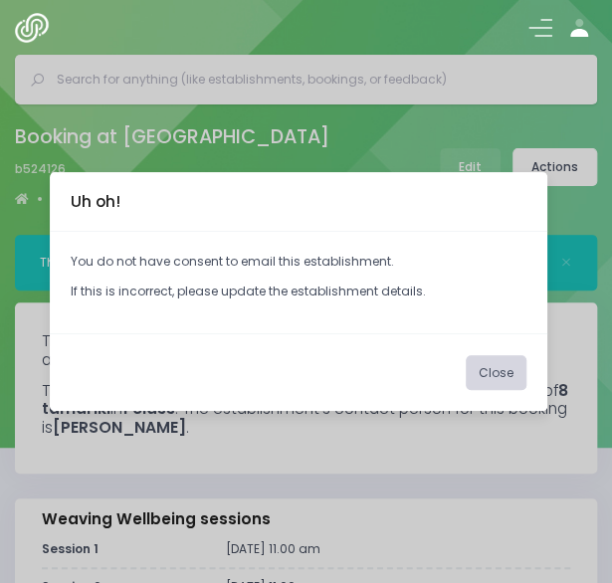
click at [487, 366] on button "Close" at bounding box center [495, 373] width 61 height 36
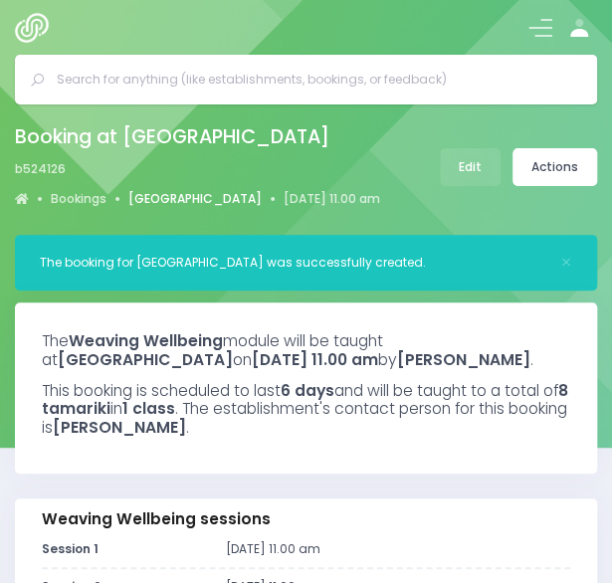
click at [190, 194] on link "[GEOGRAPHIC_DATA]" at bounding box center [194, 199] width 133 height 18
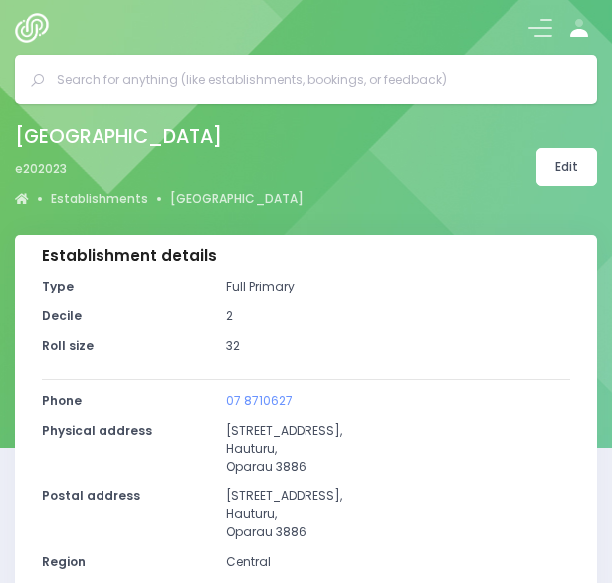
select select "5"
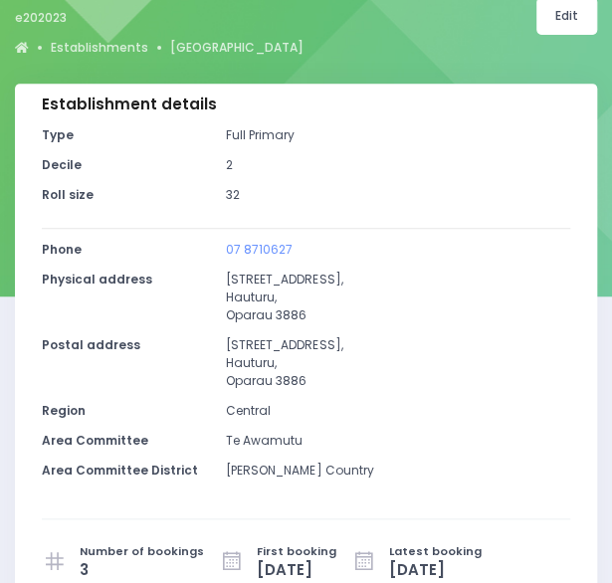
scroll to position [150, 0]
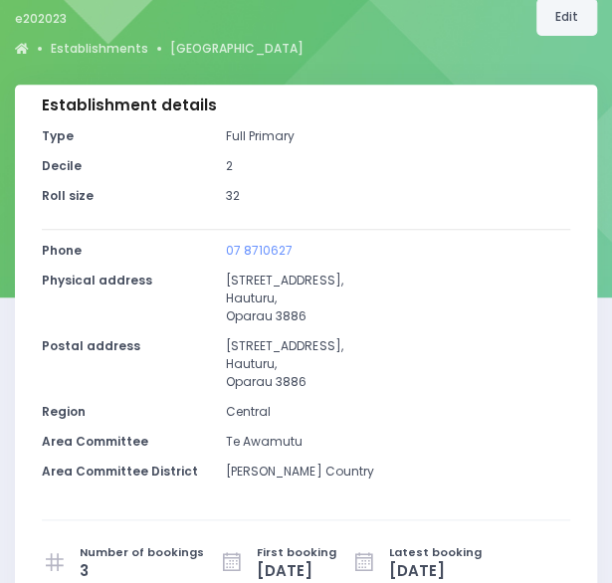
click at [565, 26] on link "Edit" at bounding box center [566, 17] width 61 height 38
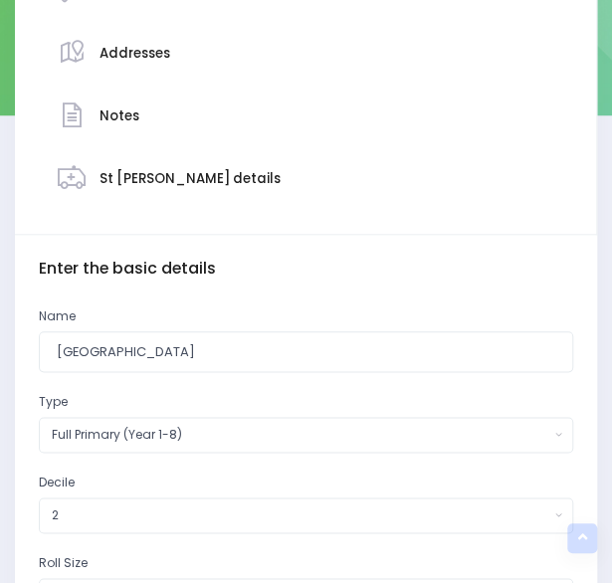
scroll to position [601, 0]
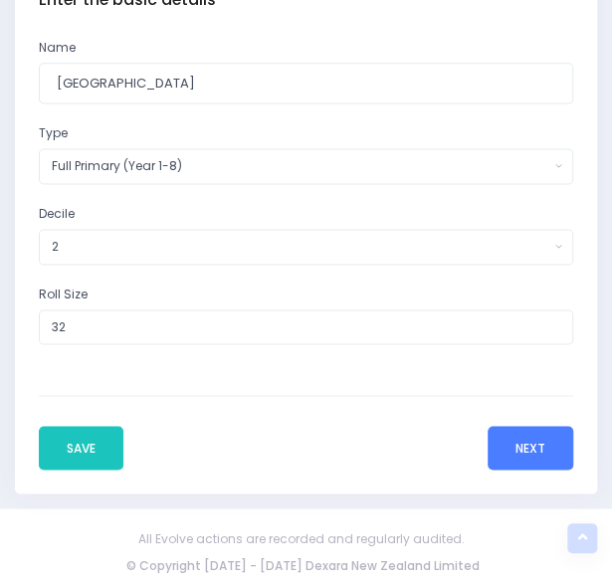
click at [503, 452] on button "Next" at bounding box center [530, 448] width 86 height 44
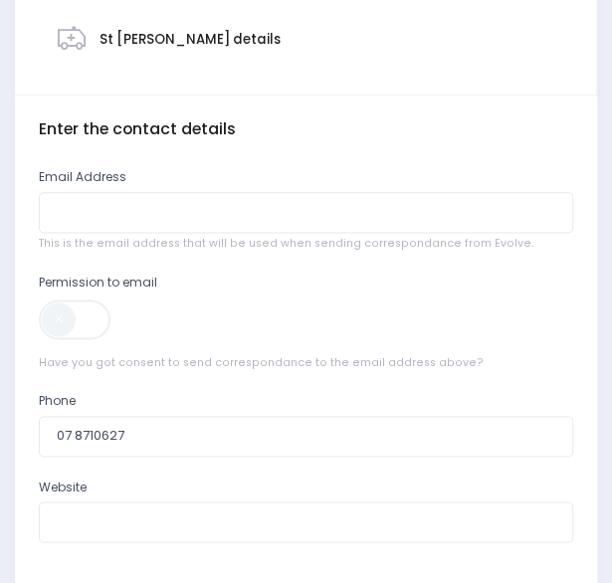
scroll to position [473, 0]
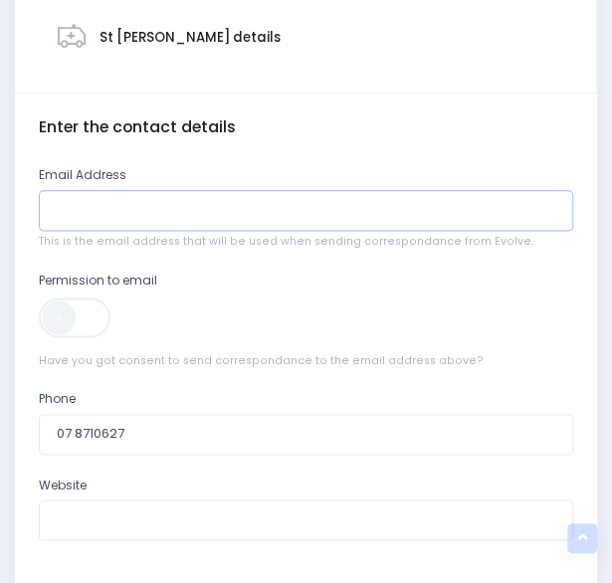
click at [408, 210] on input "email" at bounding box center [306, 210] width 534 height 41
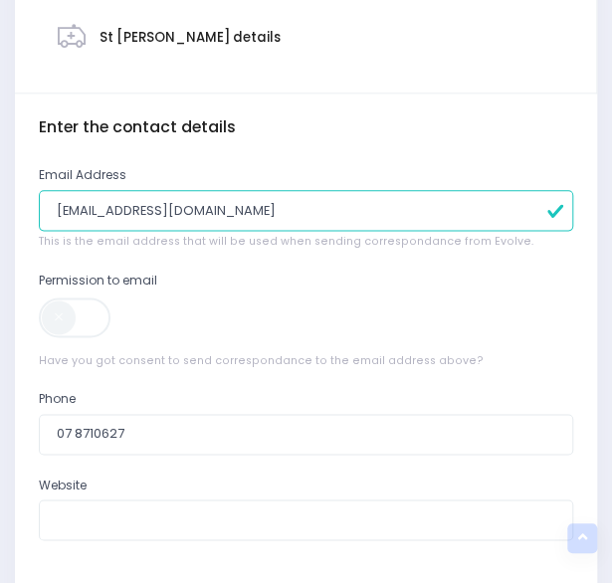
type input "[EMAIL_ADDRESS][DOMAIN_NAME]"
click at [76, 324] on span at bounding box center [76, 317] width 75 height 40
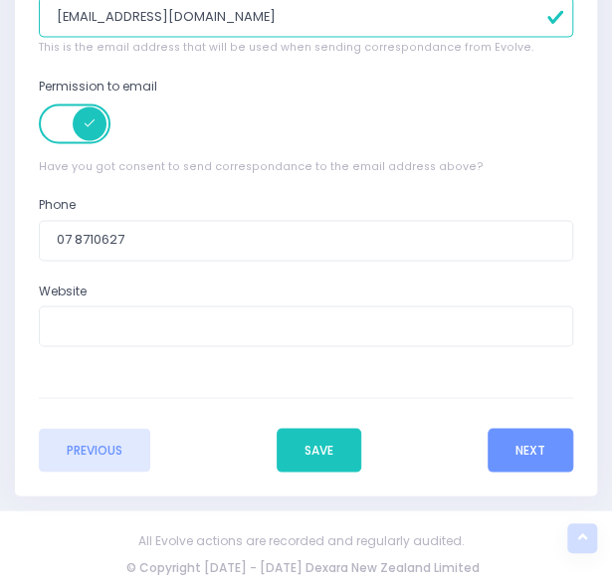
scroll to position [669, 0]
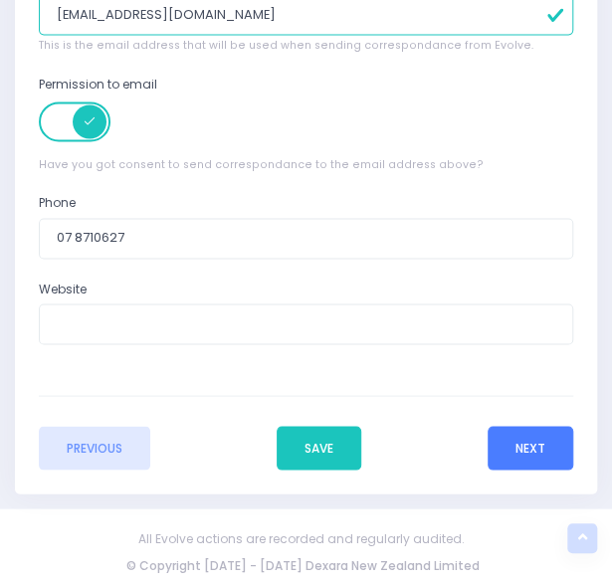
click at [513, 452] on button "Next" at bounding box center [530, 448] width 86 height 44
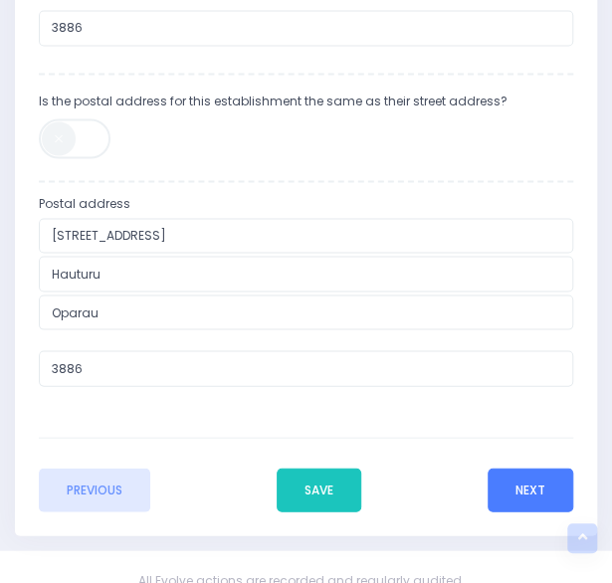
scroll to position [829, 0]
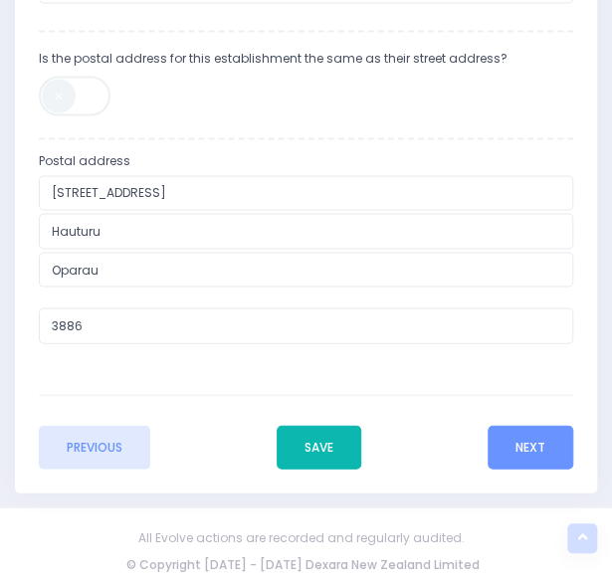
click at [335, 443] on button "Save" at bounding box center [318, 447] width 85 height 44
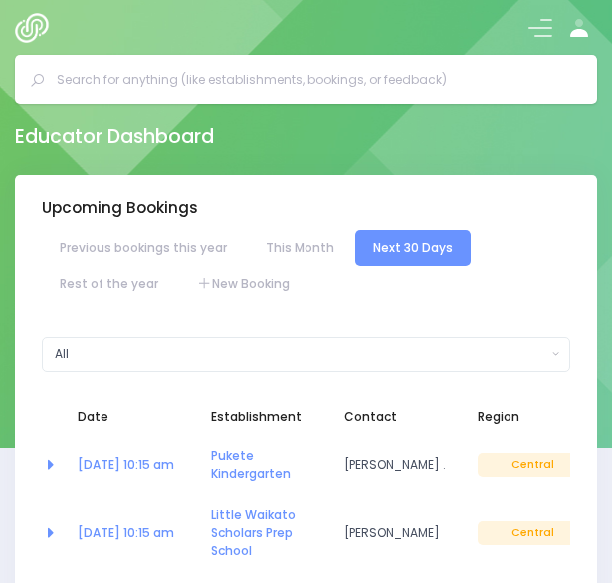
select select "5"
click at [267, 76] on input "text" at bounding box center [314, 80] width 514 height 30
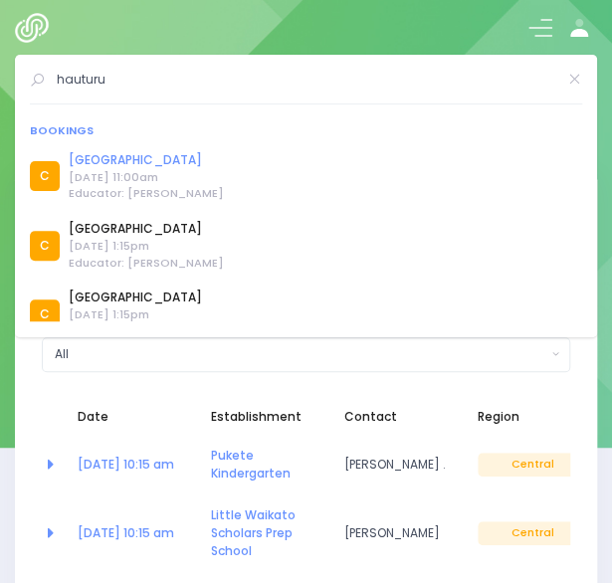
type input "hauturu"
click at [123, 165] on link "[GEOGRAPHIC_DATA]" at bounding box center [146, 160] width 155 height 18
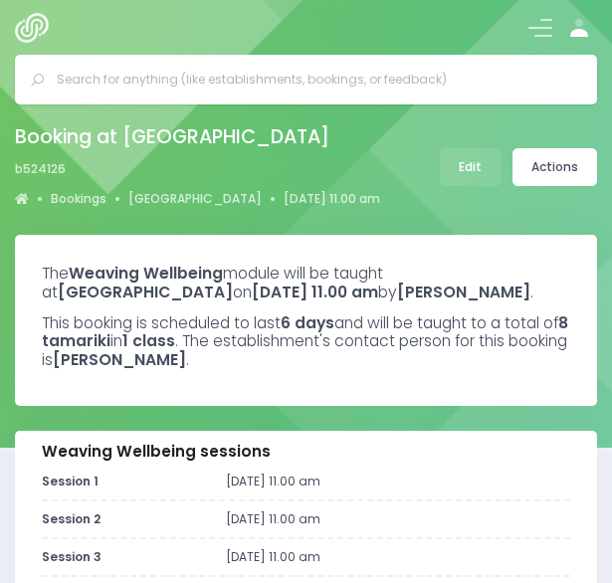
select select "5"
click at [548, 169] on link "Actions" at bounding box center [554, 167] width 85 height 38
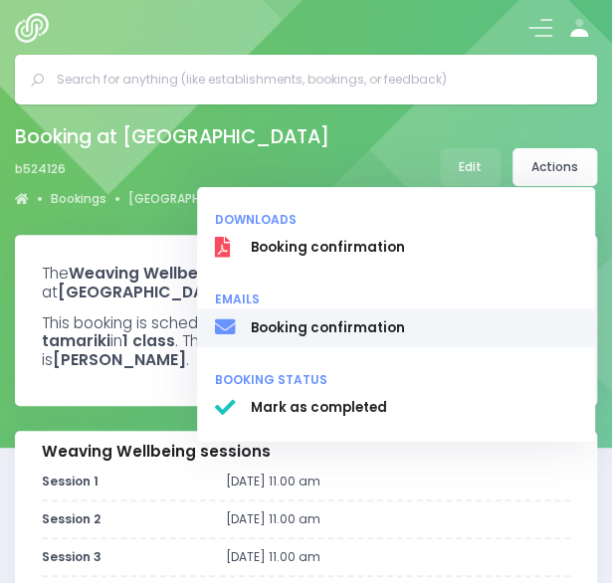
click at [335, 325] on span "Booking confirmation" at bounding box center [414, 328] width 326 height 20
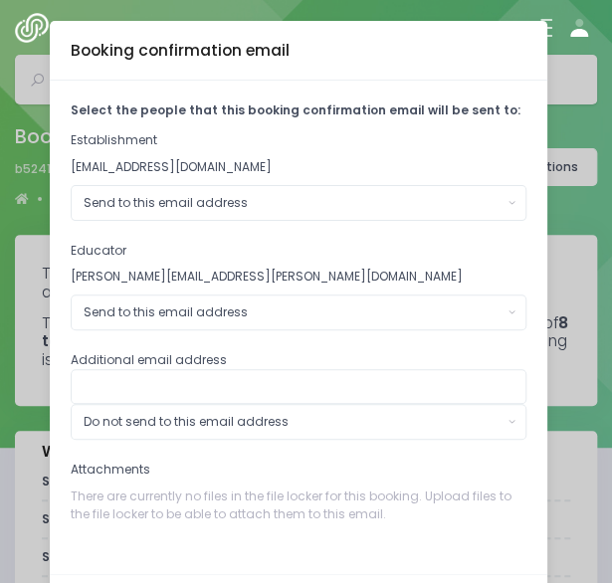
scroll to position [84, 0]
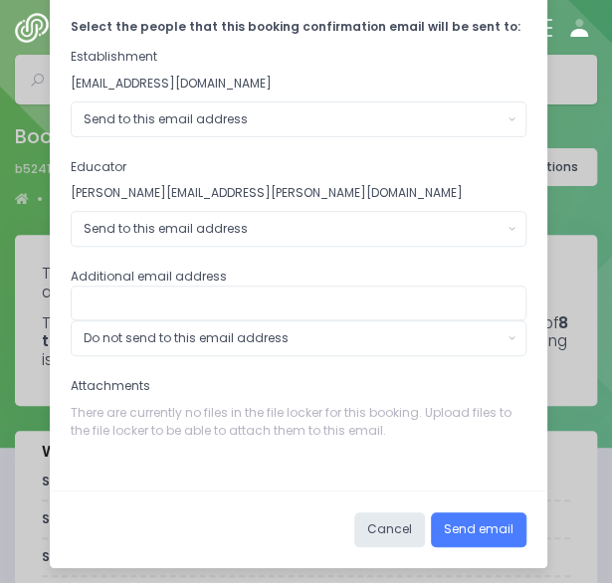
click at [462, 521] on button "Send email" at bounding box center [478, 530] width 95 height 36
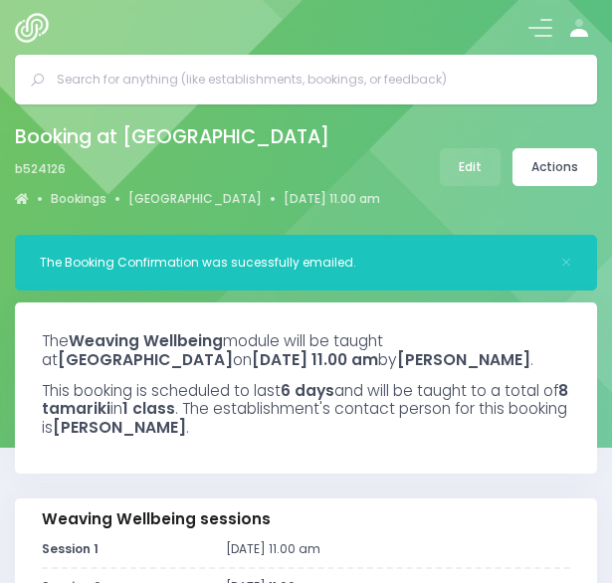
select select "5"
